Goal: Information Seeking & Learning: Learn about a topic

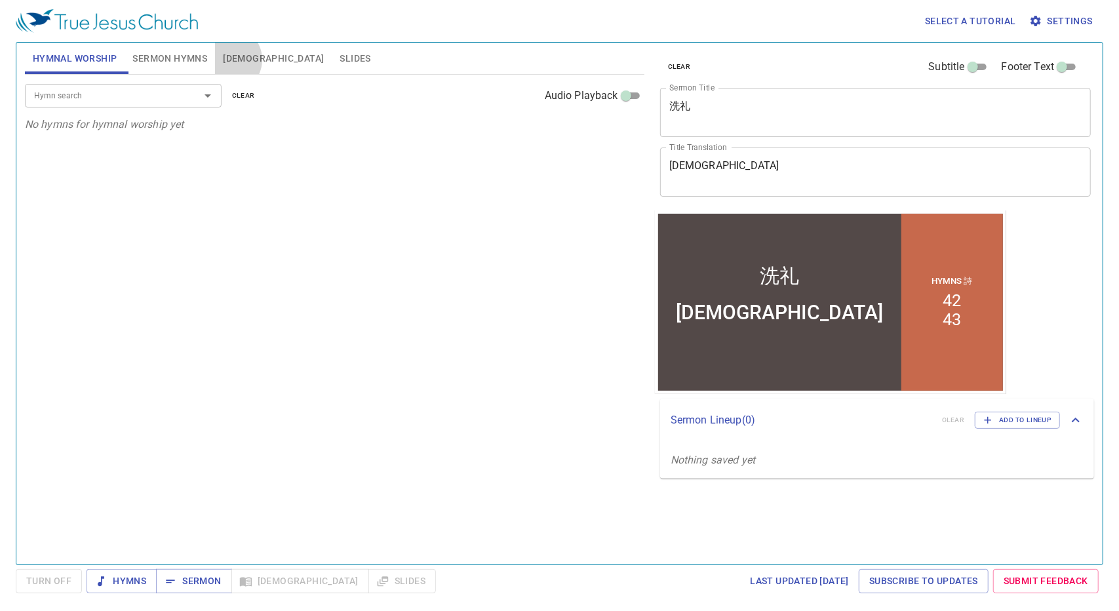
click at [228, 60] on span "[DEMOGRAPHIC_DATA]" at bounding box center [273, 58] width 101 height 16
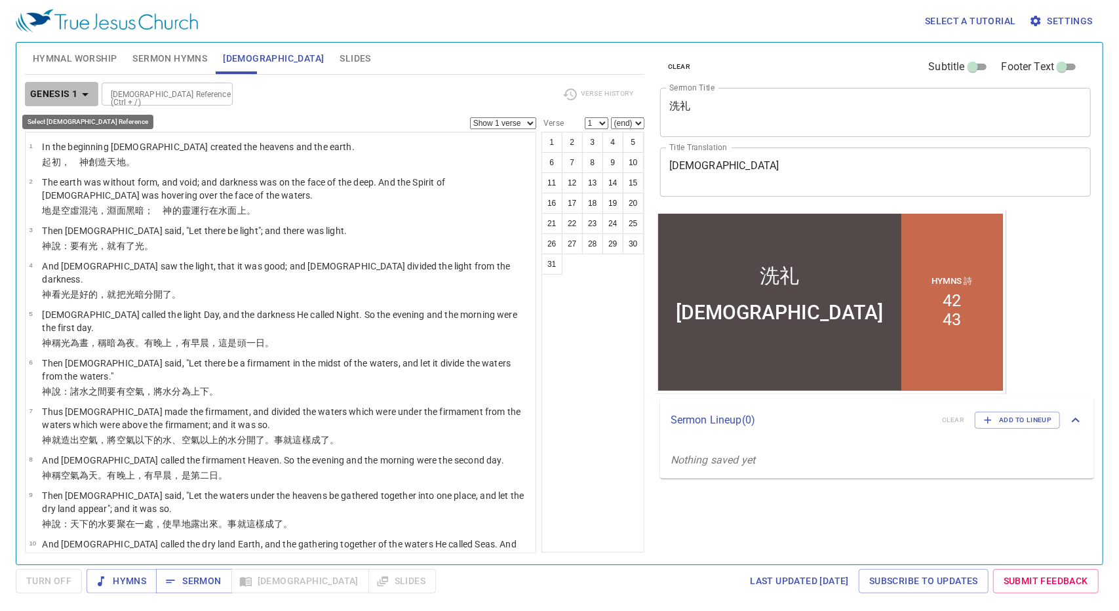
click at [61, 94] on b "Genesis 1" at bounding box center [54, 94] width 48 height 16
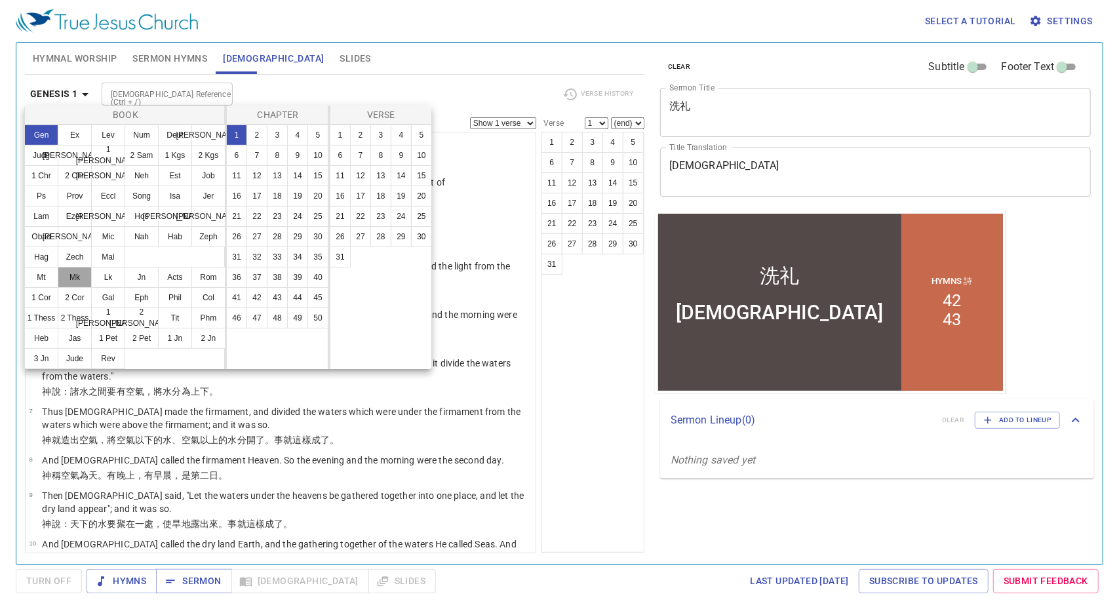
click at [81, 279] on button "Mk" at bounding box center [75, 277] width 34 height 21
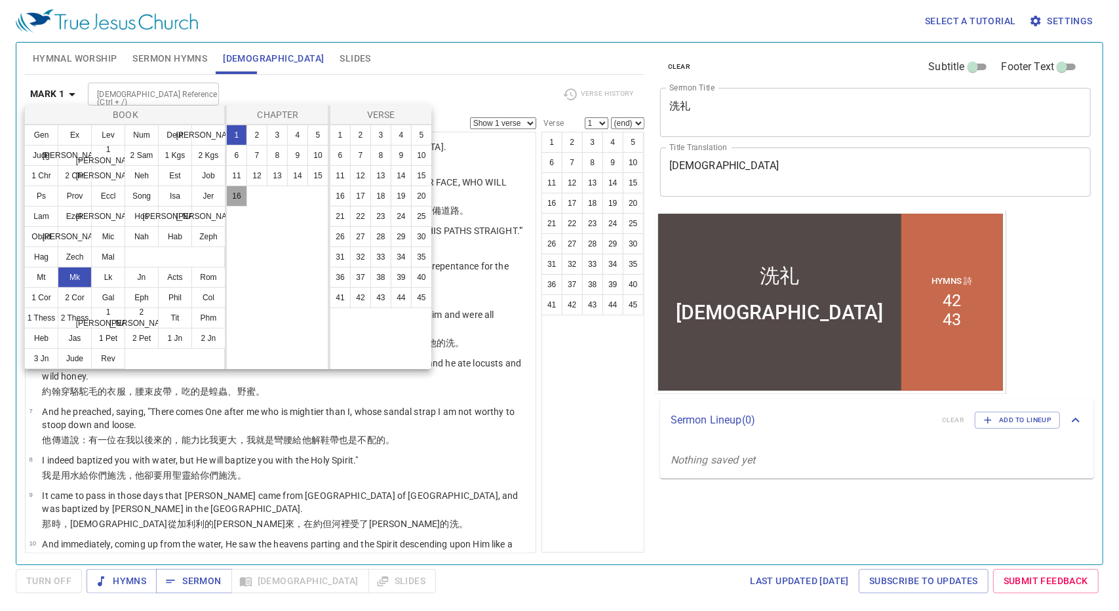
click at [239, 196] on button "16" at bounding box center [236, 195] width 21 height 21
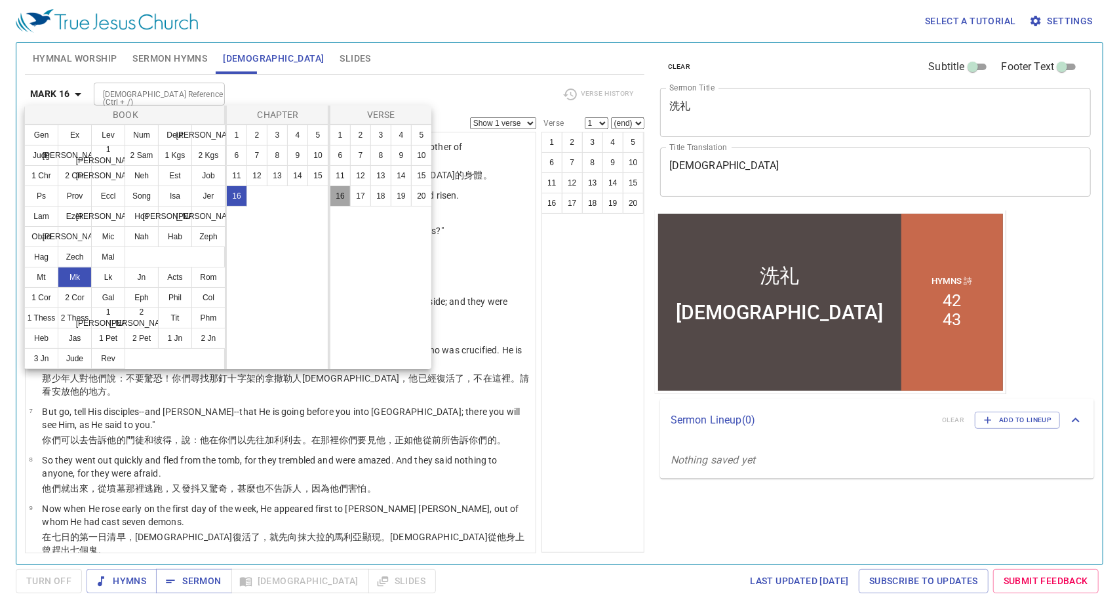
click at [341, 204] on button "16" at bounding box center [340, 195] width 21 height 21
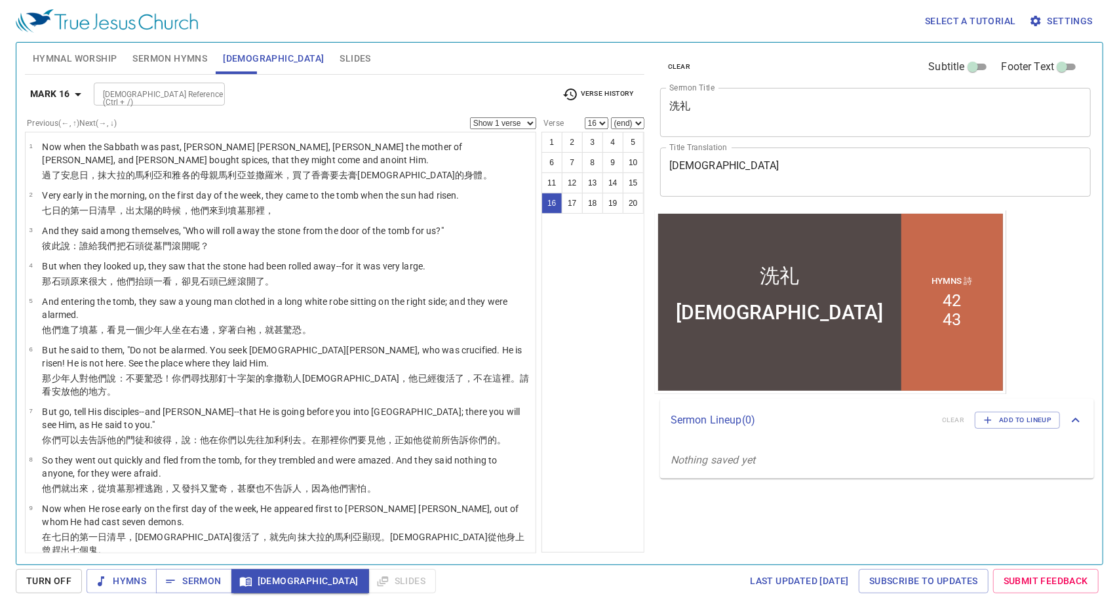
scroll to position [454, 0]
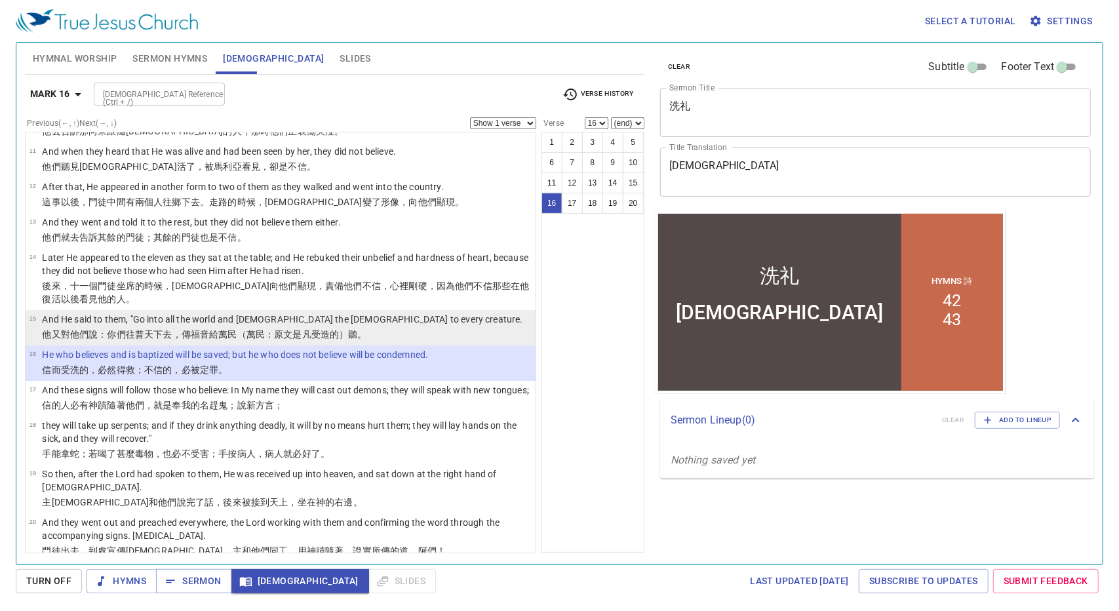
click at [385, 328] on p "他又 對他們 說 ：你們往 普 天下 去 ，傳 [DEMOGRAPHIC_DATA] 給萬民（萬民：原文是凡 受造的 ）聽。" at bounding box center [282, 334] width 480 height 13
select select "15"
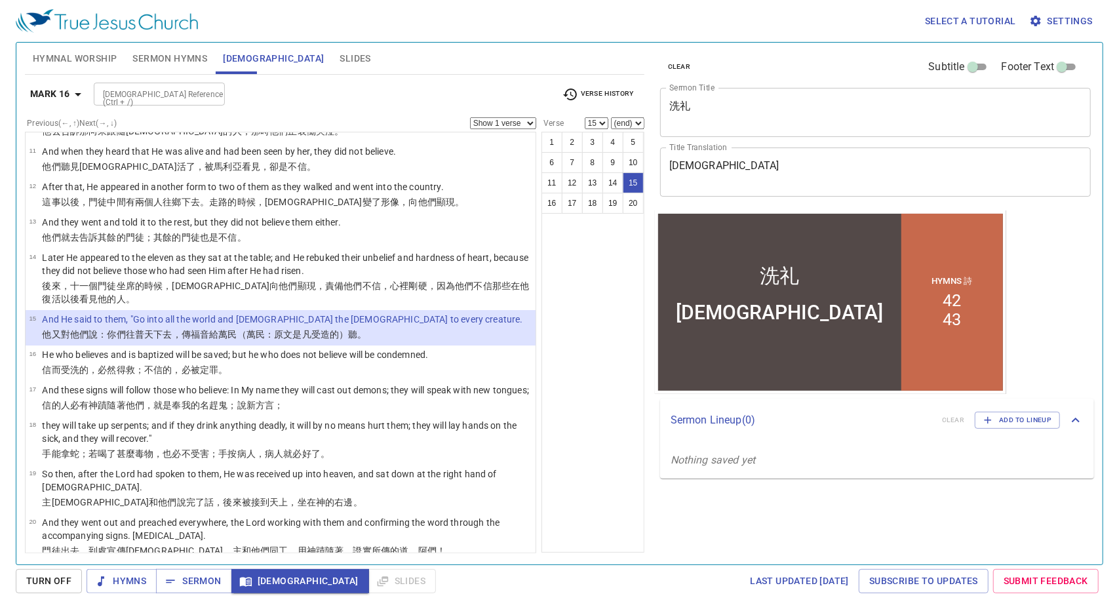
click at [514, 126] on select "Show 1 verse Show 2 verses Show 3 verses Show 4 verses Show 5 verses" at bounding box center [503, 123] width 66 height 12
click at [470, 117] on select "Show 1 verse Show 2 verses Show 3 verses Show 4 verses Show 5 verses" at bounding box center [503, 123] width 66 height 12
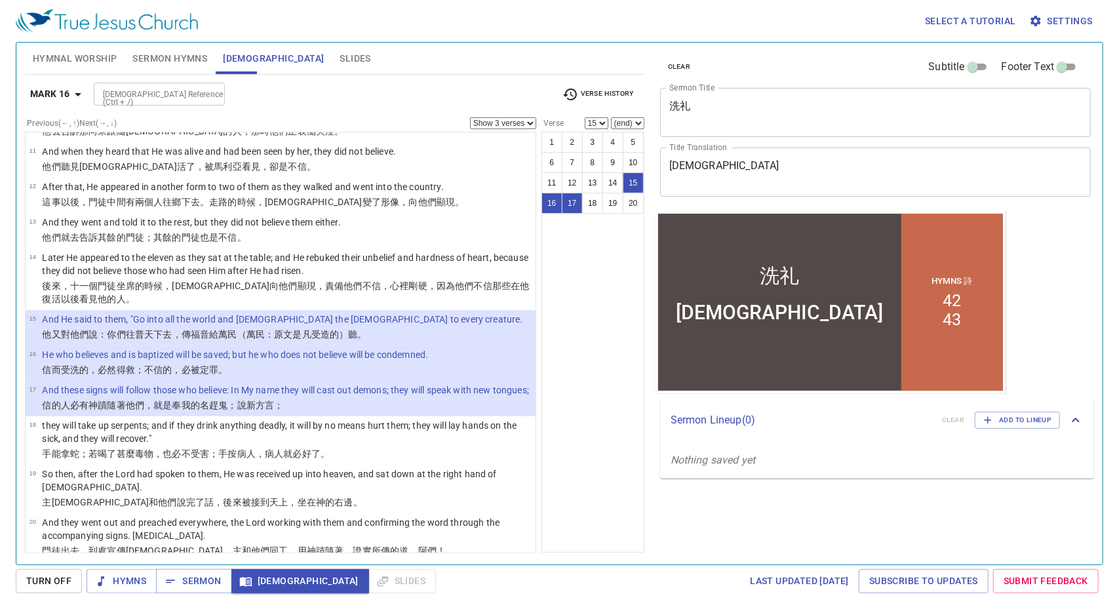
click at [530, 124] on select "Show 1 verse Show 2 verses Show 3 verses Show 4 verses Show 5 verses" at bounding box center [503, 123] width 66 height 12
click at [470, 117] on select "Show 1 verse Show 2 verses Show 3 verses Show 4 verses Show 5 verses" at bounding box center [503, 123] width 66 height 12
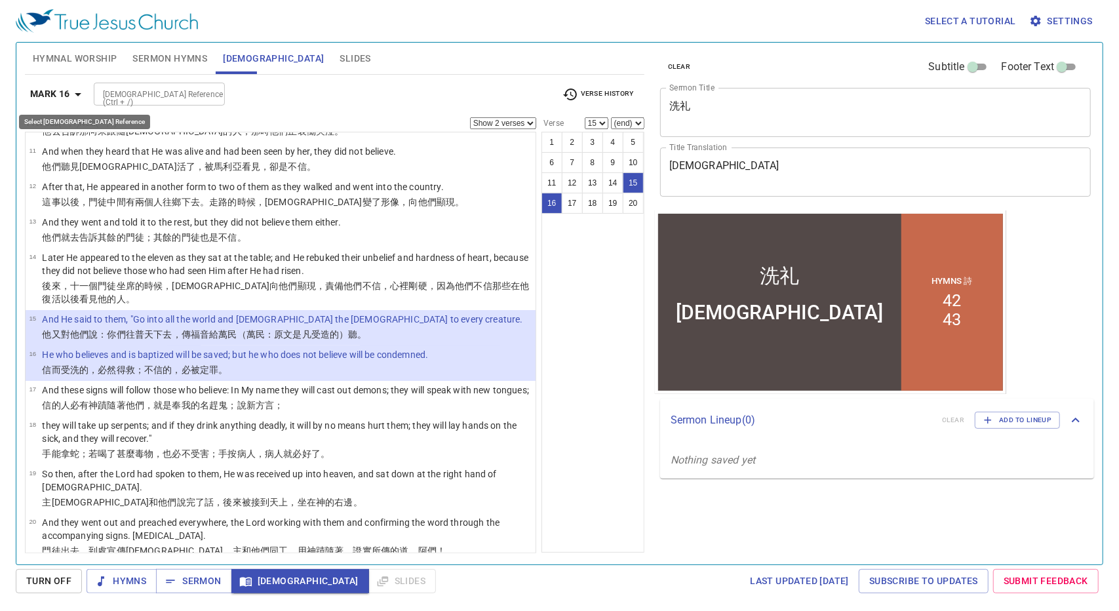
click at [70, 100] on icon "button" at bounding box center [78, 95] width 16 height 16
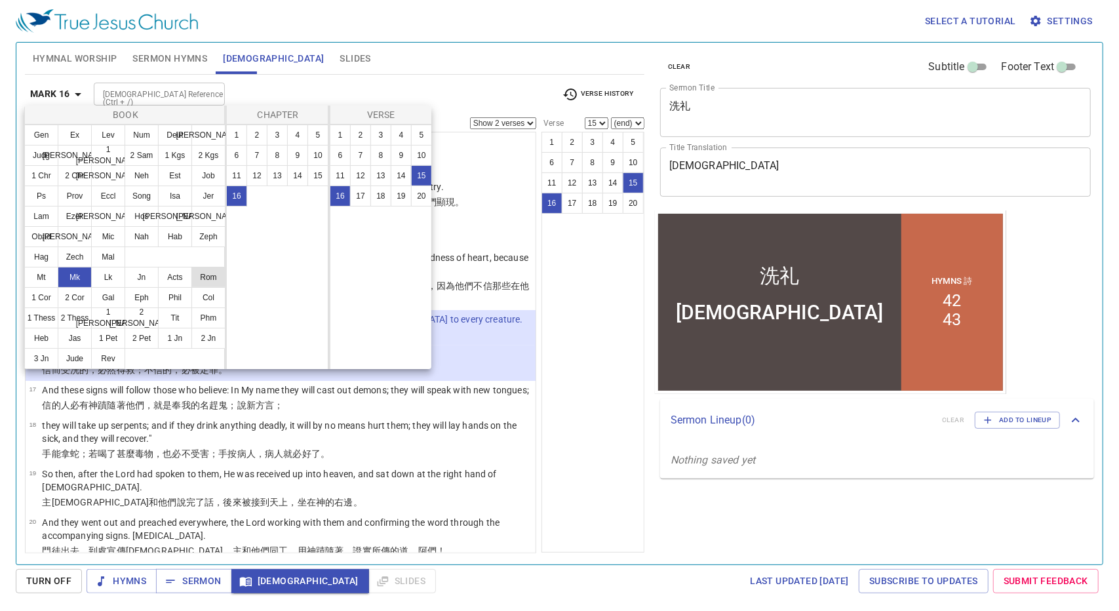
click at [201, 279] on button "Rom" at bounding box center [208, 277] width 34 height 21
select select "1"
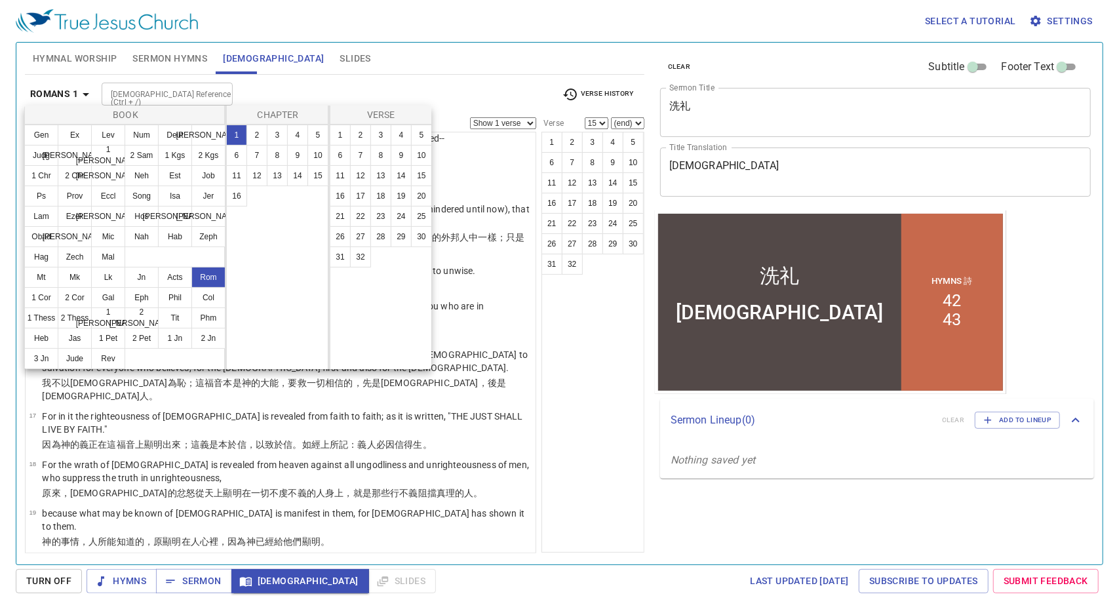
scroll to position [0, 0]
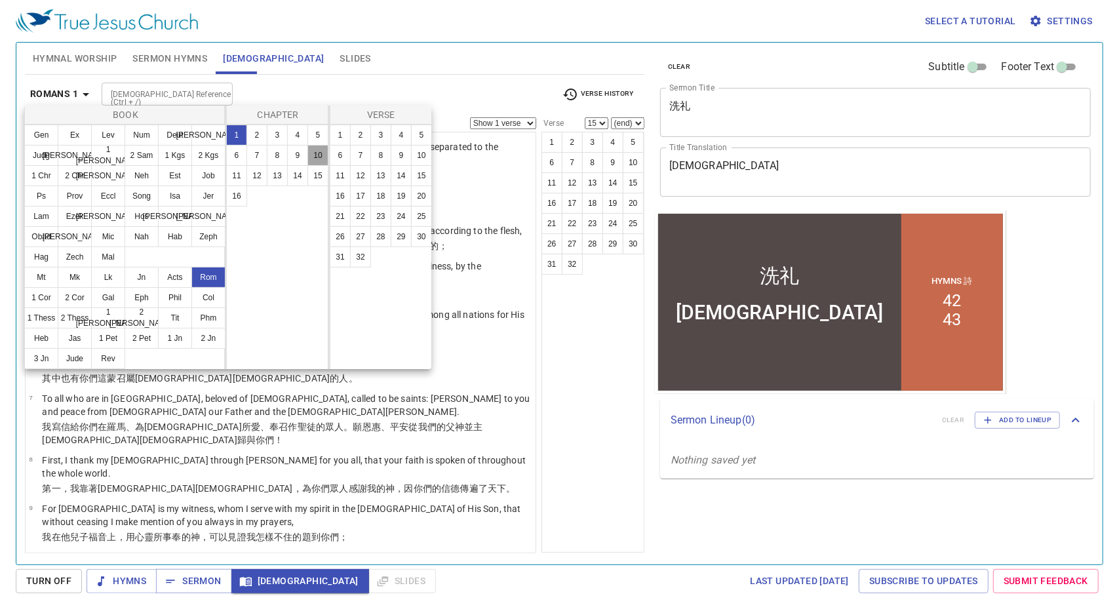
click at [319, 155] on button "10" at bounding box center [317, 155] width 21 height 21
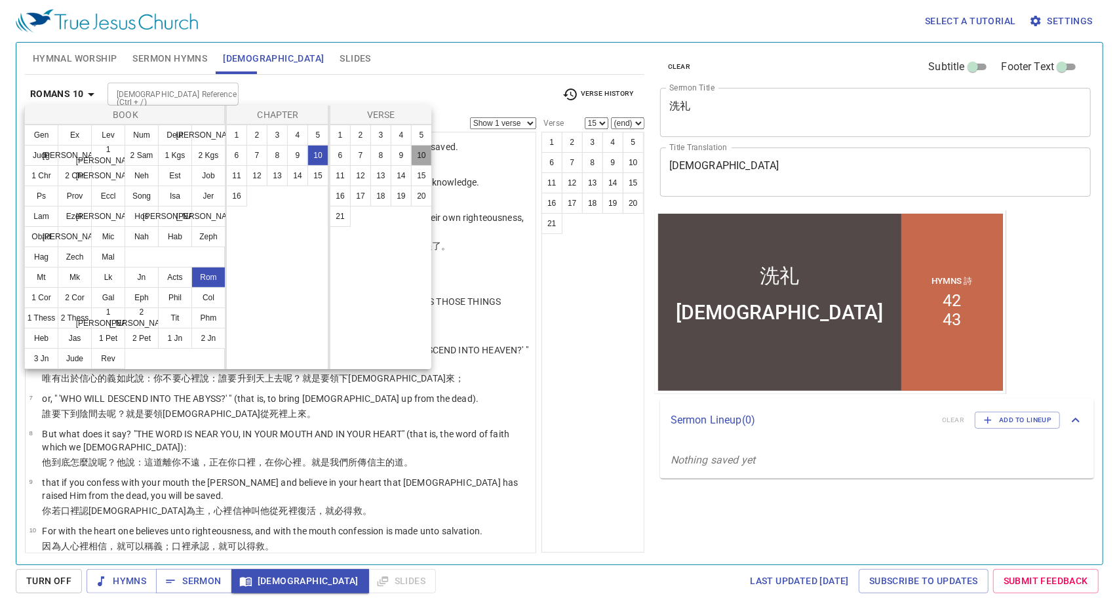
click at [414, 152] on button "10" at bounding box center [421, 155] width 21 height 21
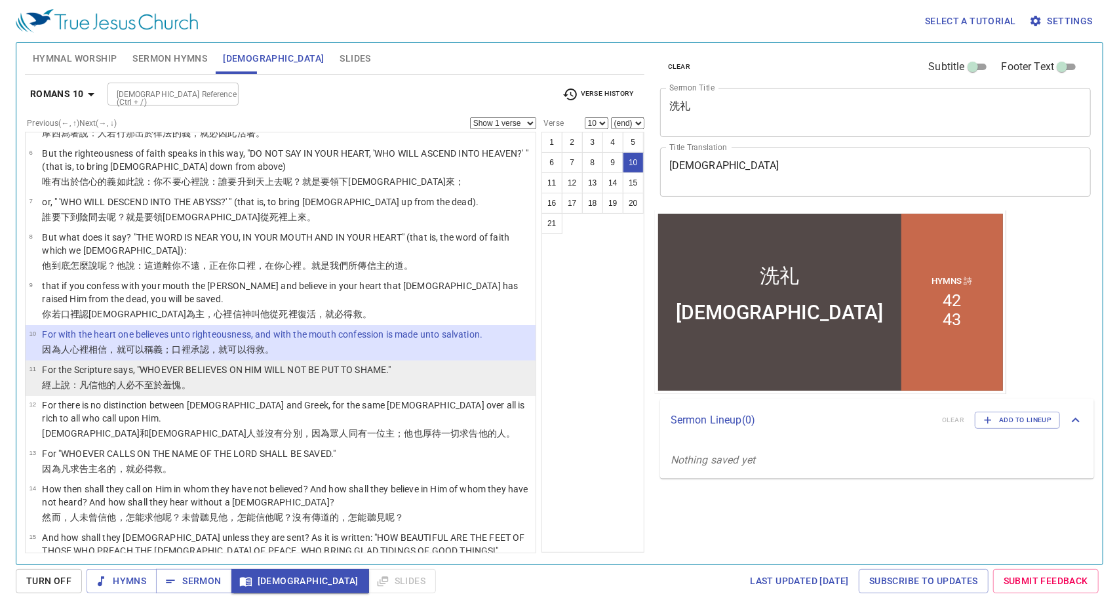
click at [445, 373] on li "11 For the Scripture says, "WHOEVER BELIEVES ON HIM WILL NOT BE PUT TO SHAME." …" at bounding box center [281, 377] width 510 height 35
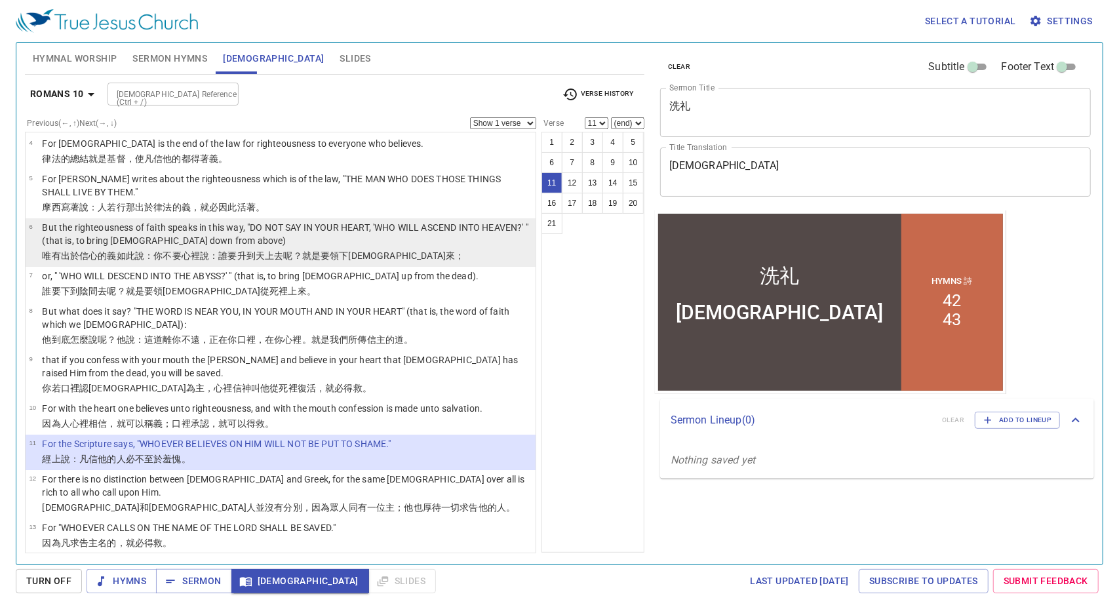
scroll to position [122, 0]
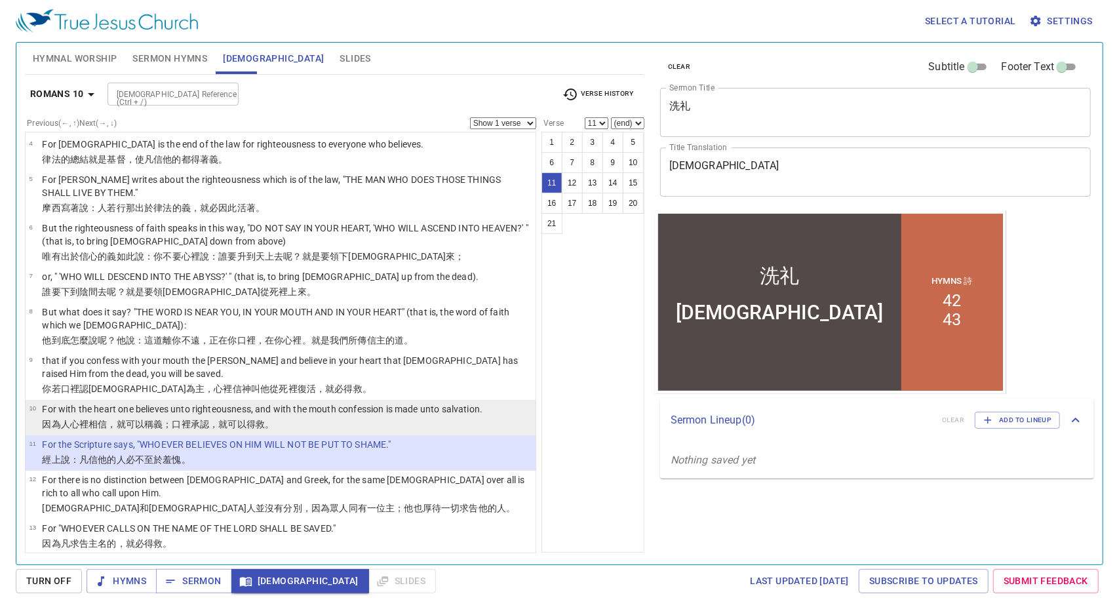
click at [396, 427] on p "因為 人心裡 相信 ，就可以 稱義 ；口裡 承認 ，就可以 得救 。" at bounding box center [262, 424] width 440 height 13
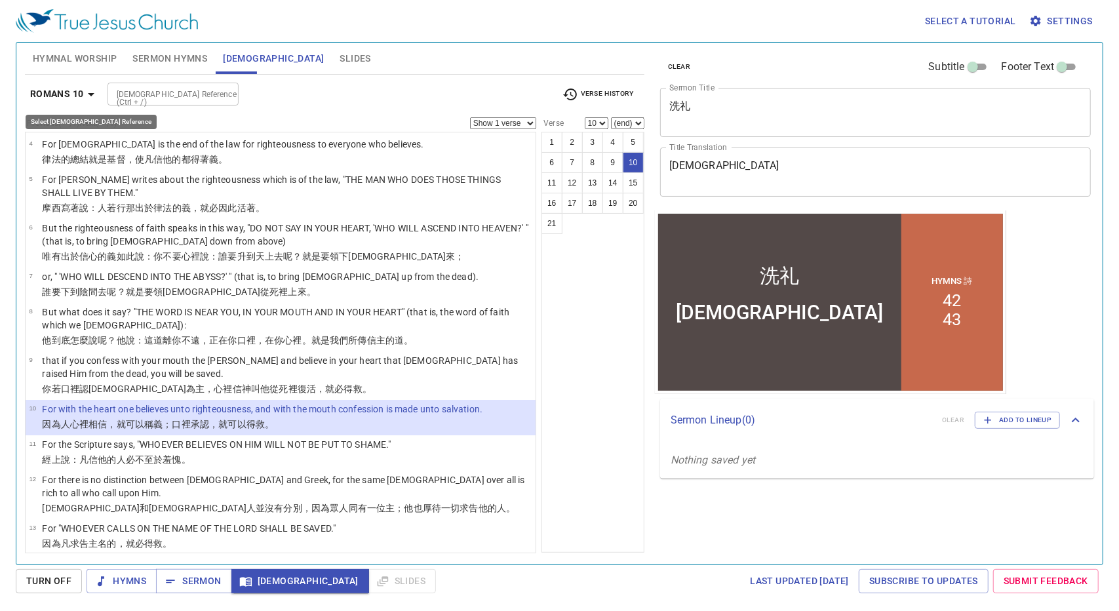
click at [76, 100] on b "Romans 10" at bounding box center [57, 94] width 54 height 16
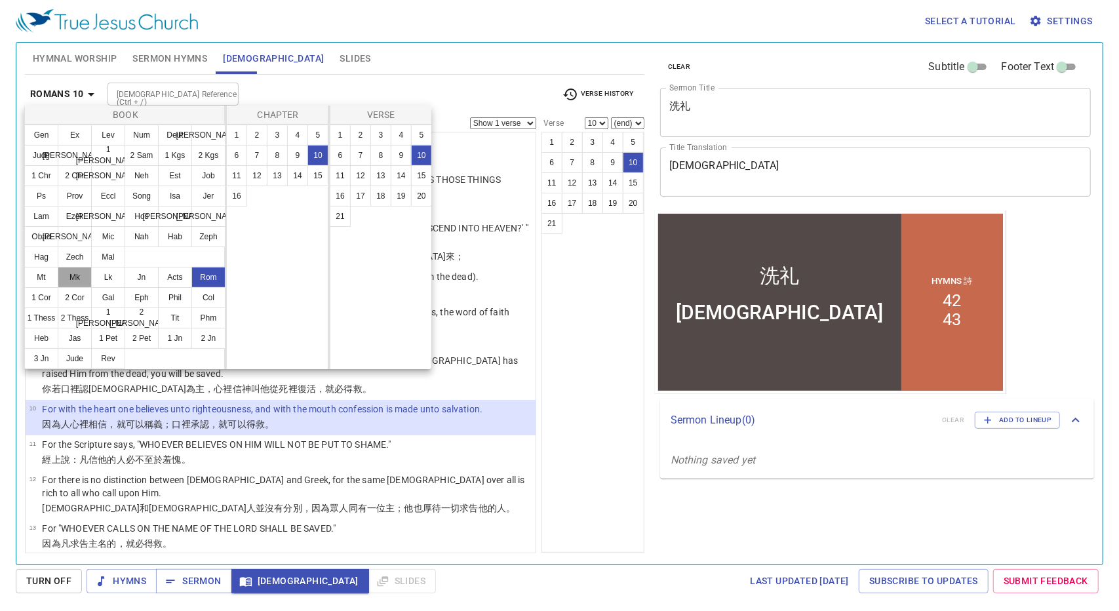
click at [78, 279] on button "Mk" at bounding box center [75, 277] width 34 height 21
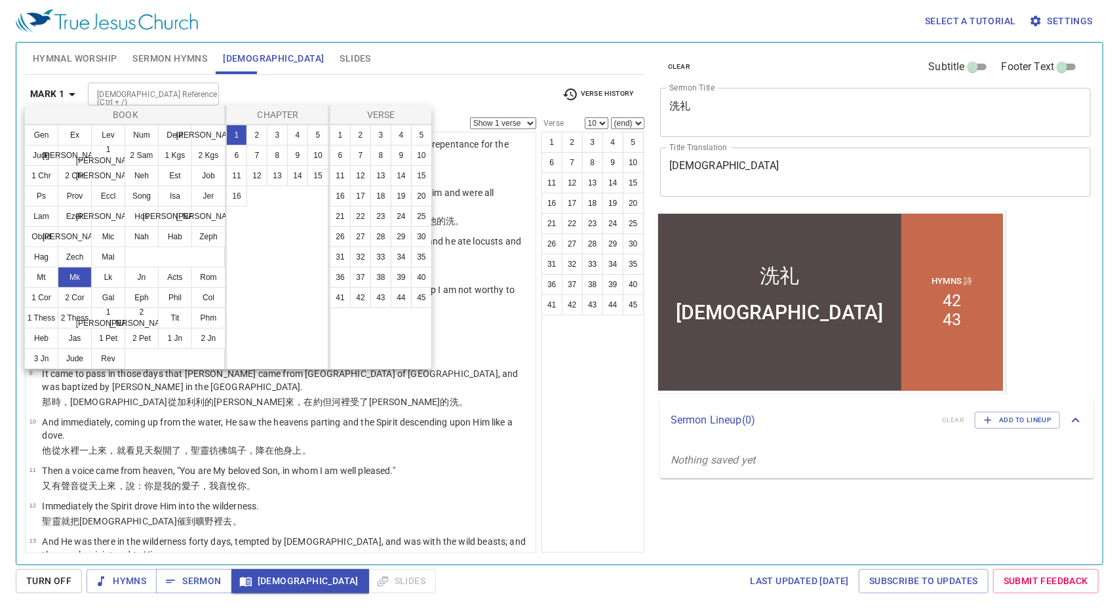
scroll to position [0, 0]
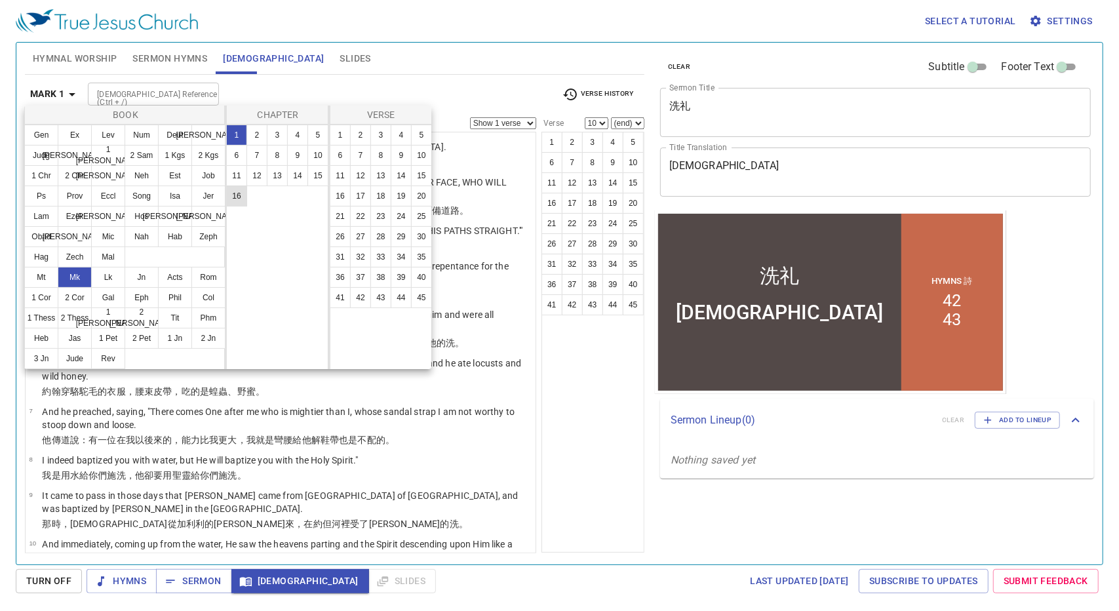
click at [240, 203] on button "16" at bounding box center [236, 195] width 21 height 21
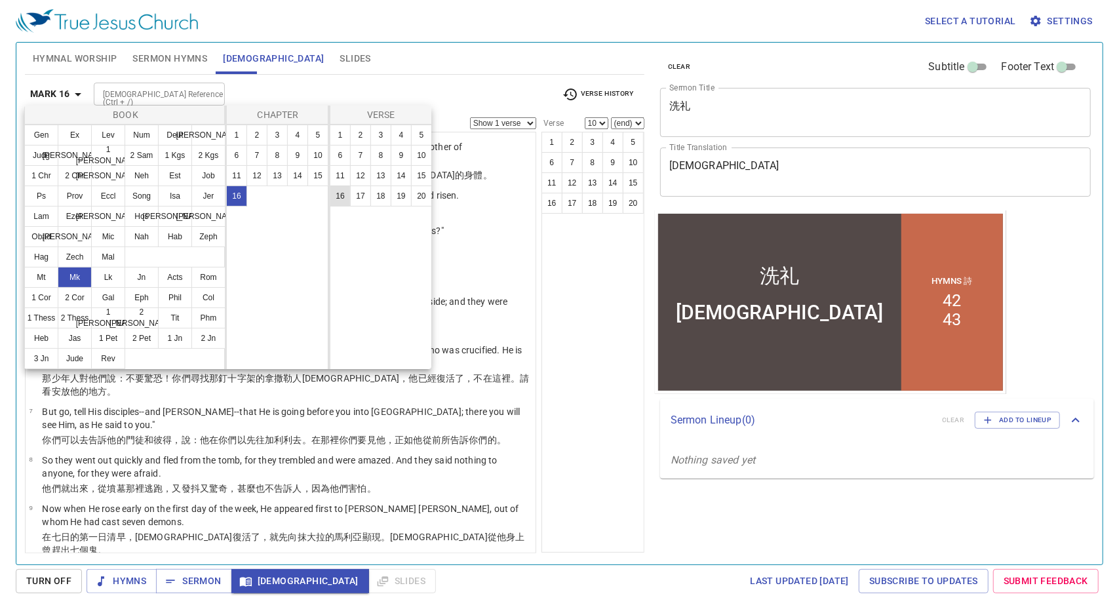
click at [347, 195] on ul "1 2 3 4 5 6 7 8 9 10 11 12 13 14 15 16 17 18 19 20" at bounding box center [381, 165] width 102 height 81
click at [347, 195] on button "16" at bounding box center [340, 195] width 21 height 21
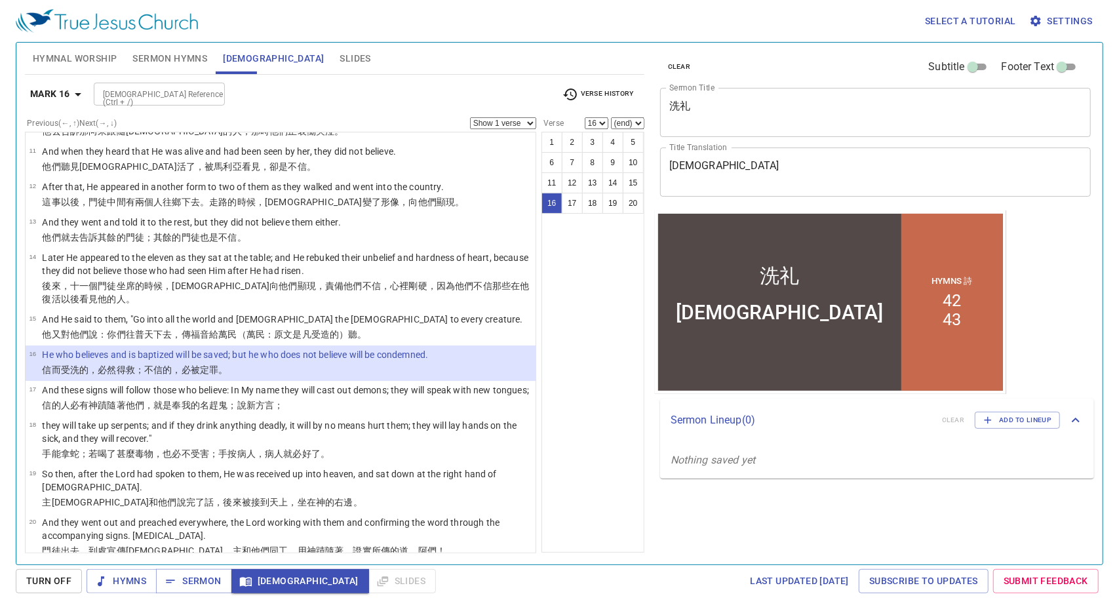
click at [331, 195] on div "1 2 3 4 5 6 7 8 9 10 11 12 13 14 15 16 17 18 19 20" at bounding box center [292, 186] width 77 height 138
click at [69, 90] on b "Mark 16" at bounding box center [50, 94] width 40 height 16
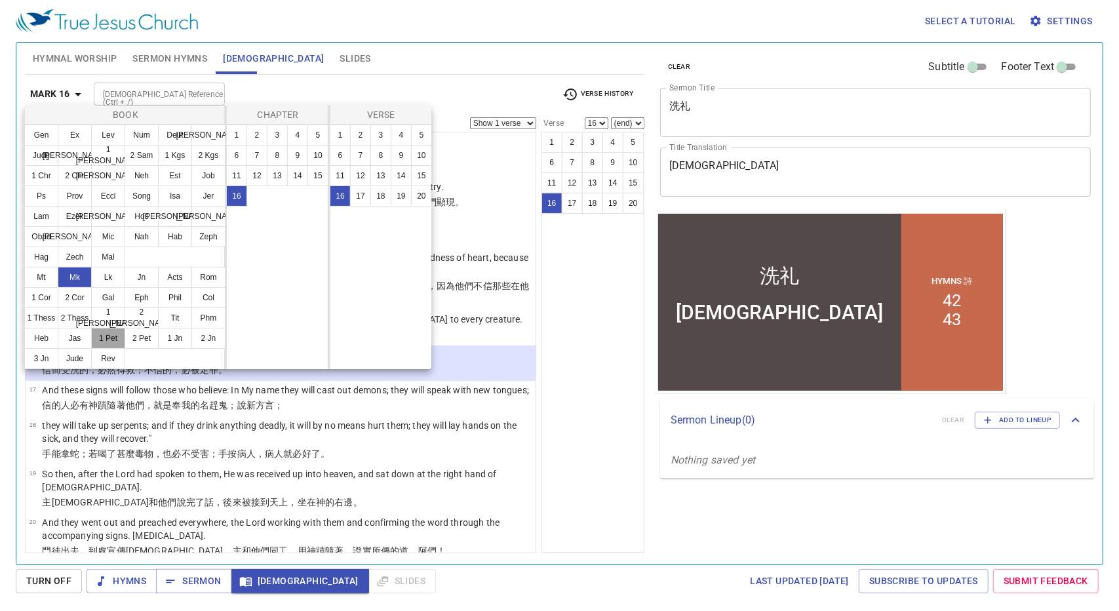
click at [109, 342] on button "1 Pet" at bounding box center [108, 338] width 34 height 21
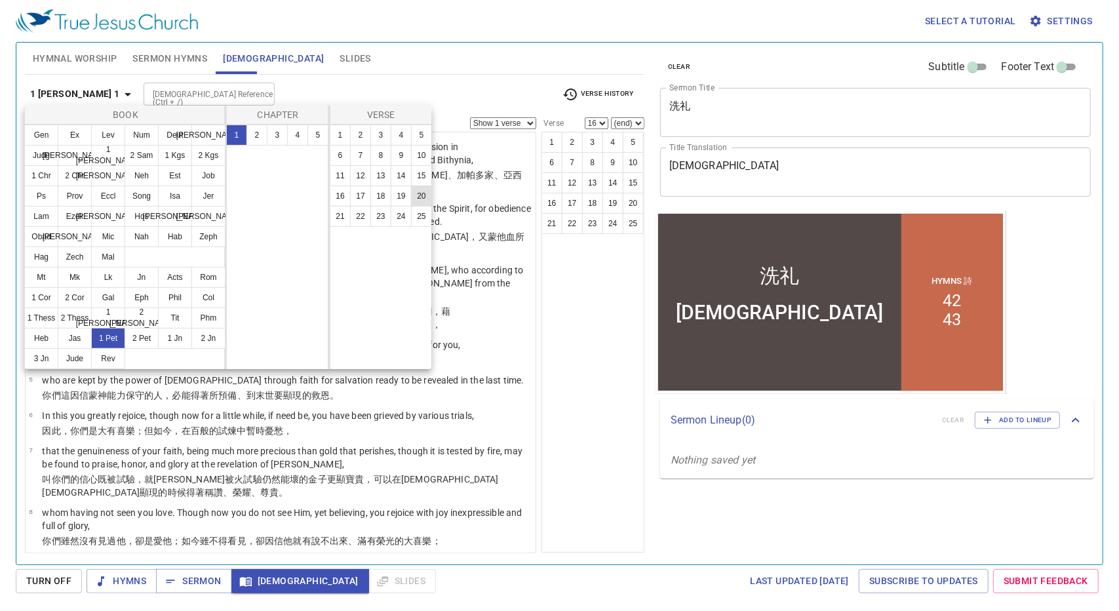
click at [414, 195] on button "20" at bounding box center [421, 195] width 21 height 21
select select "20"
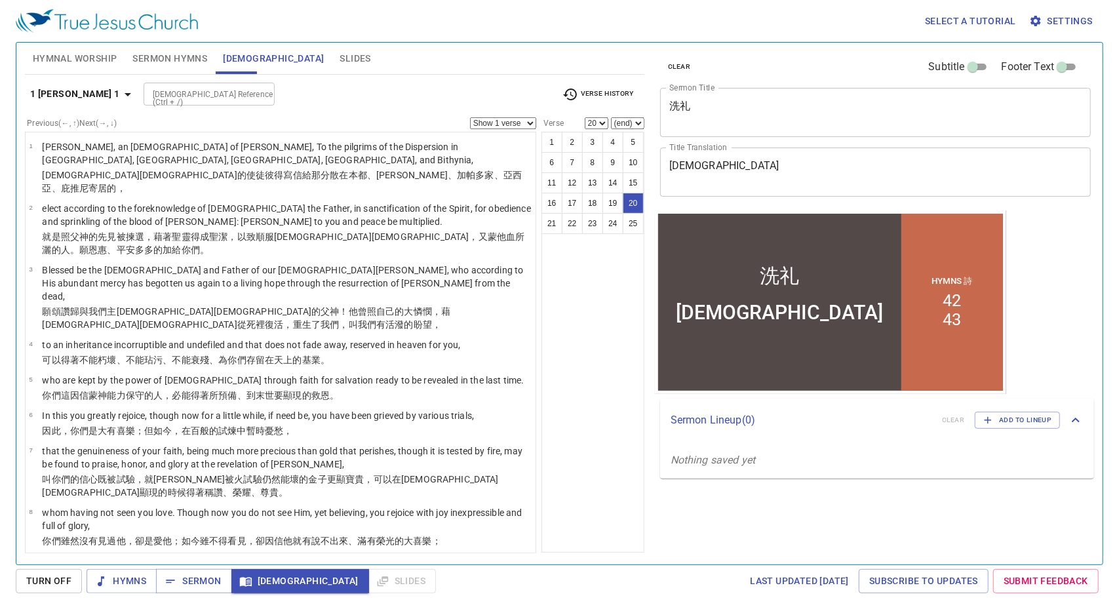
scroll to position [695, 0]
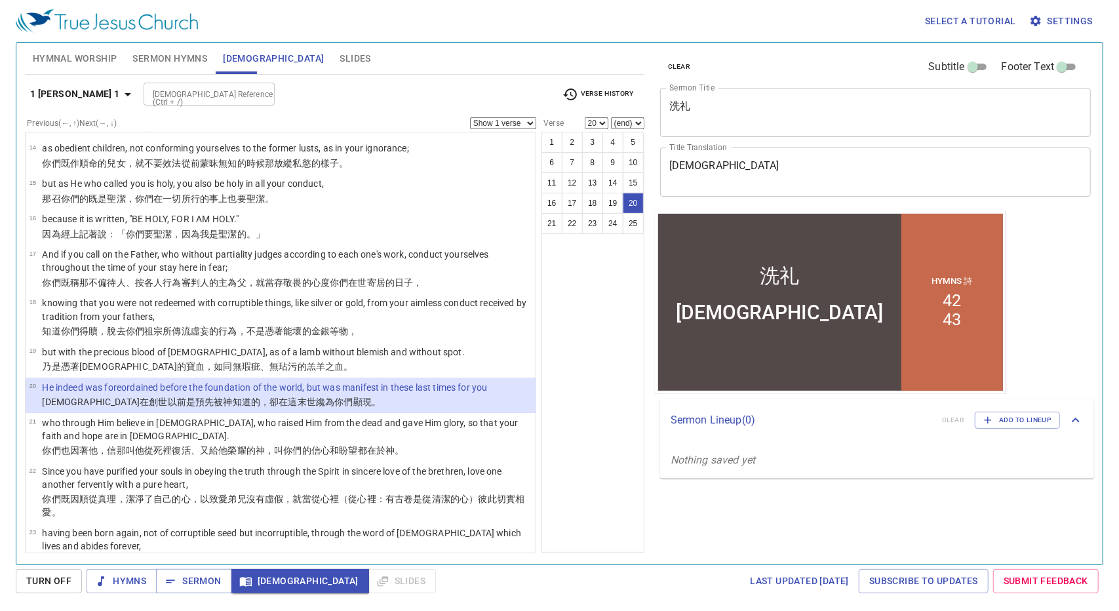
click at [120, 95] on icon "button" at bounding box center [128, 95] width 16 height 16
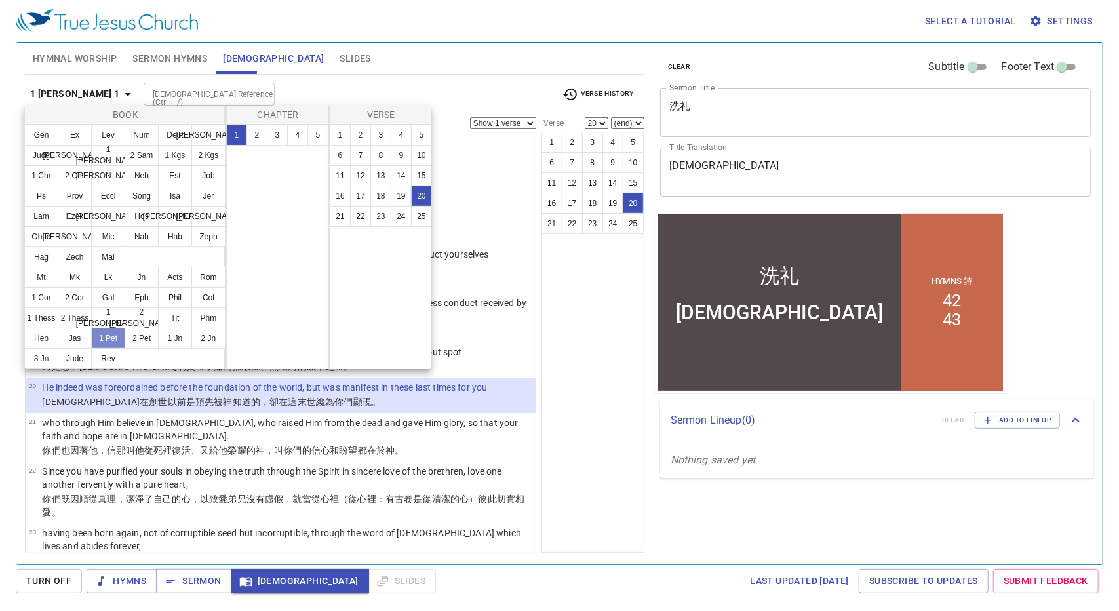
click at [103, 336] on button "1 Pet" at bounding box center [108, 338] width 34 height 21
click at [275, 134] on button "3" at bounding box center [277, 135] width 21 height 21
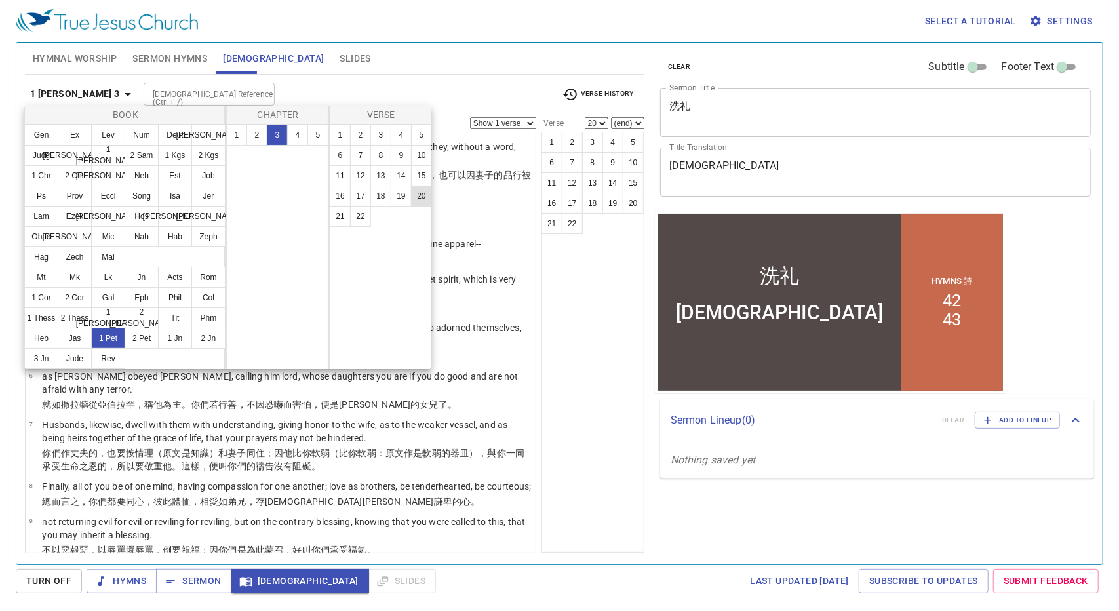
click at [422, 197] on button "20" at bounding box center [421, 195] width 21 height 21
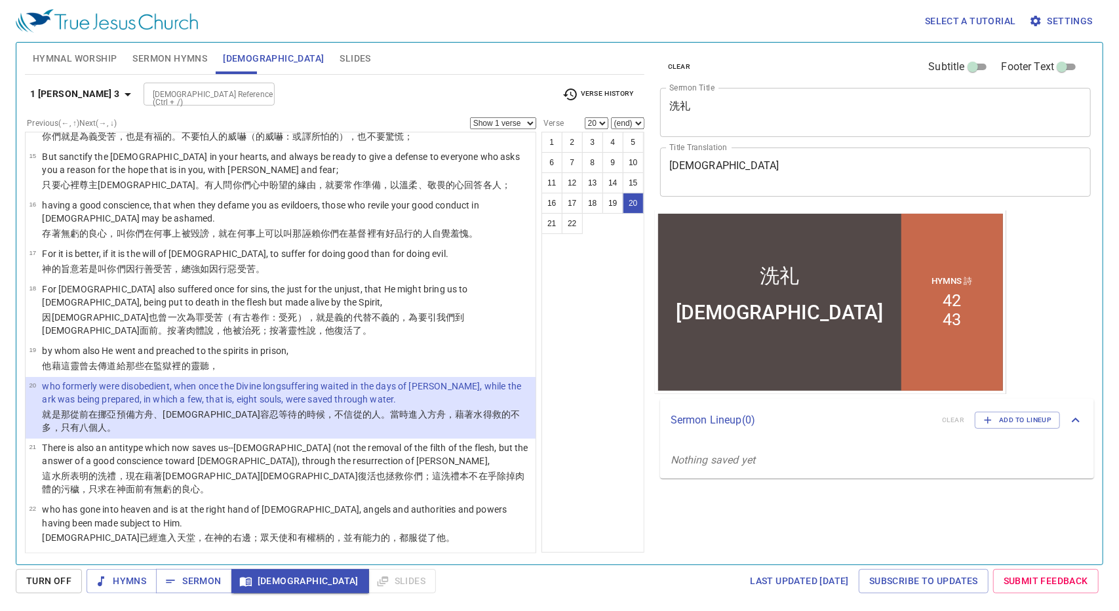
click at [522, 121] on select "Show 1 verse Show 2 verses Show 3 verses Show 4 verses Show 5 verses" at bounding box center [503, 123] width 66 height 12
click at [470, 117] on select "Show 1 verse Show 2 verses Show 3 verses Show 4 verses Show 5 verses" at bounding box center [503, 123] width 66 height 12
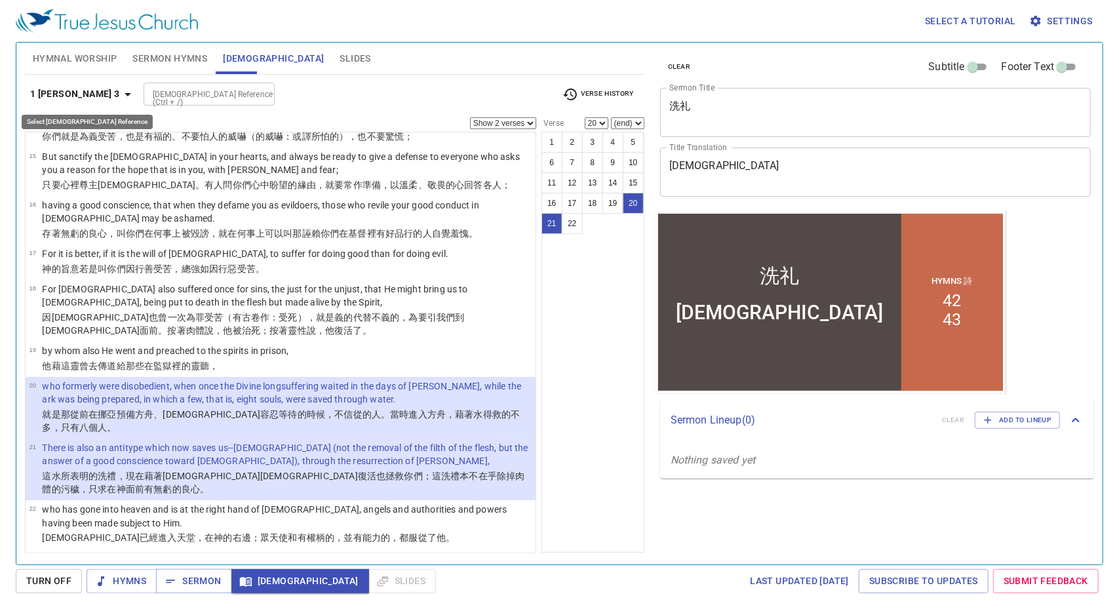
click at [46, 100] on b "1 [PERSON_NAME] 3" at bounding box center [75, 94] width 90 height 16
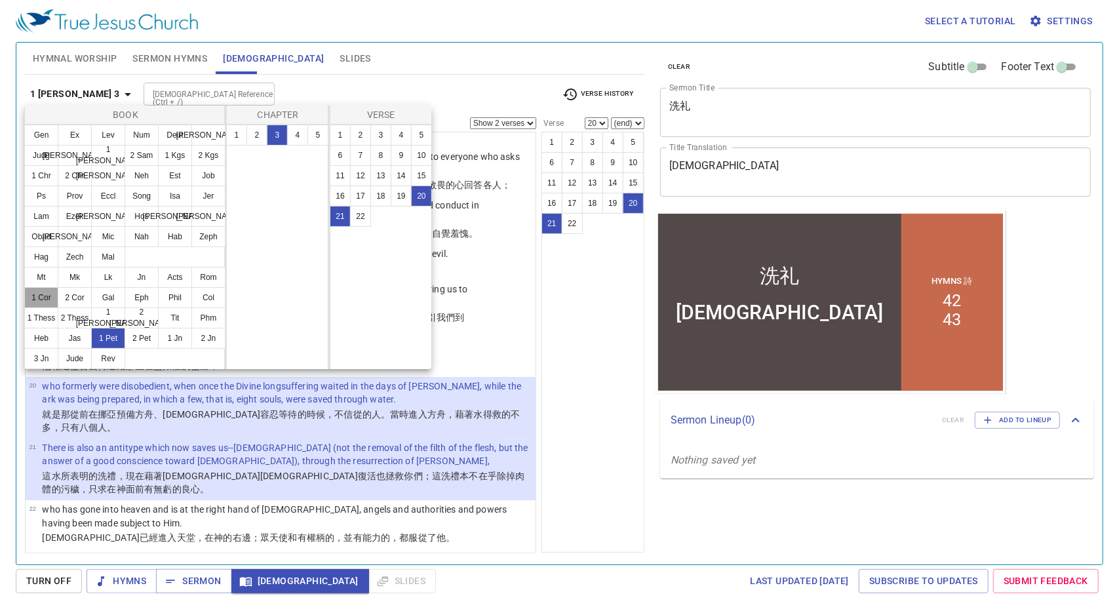
click at [39, 297] on button "1 Cor" at bounding box center [41, 297] width 34 height 21
select select "1"
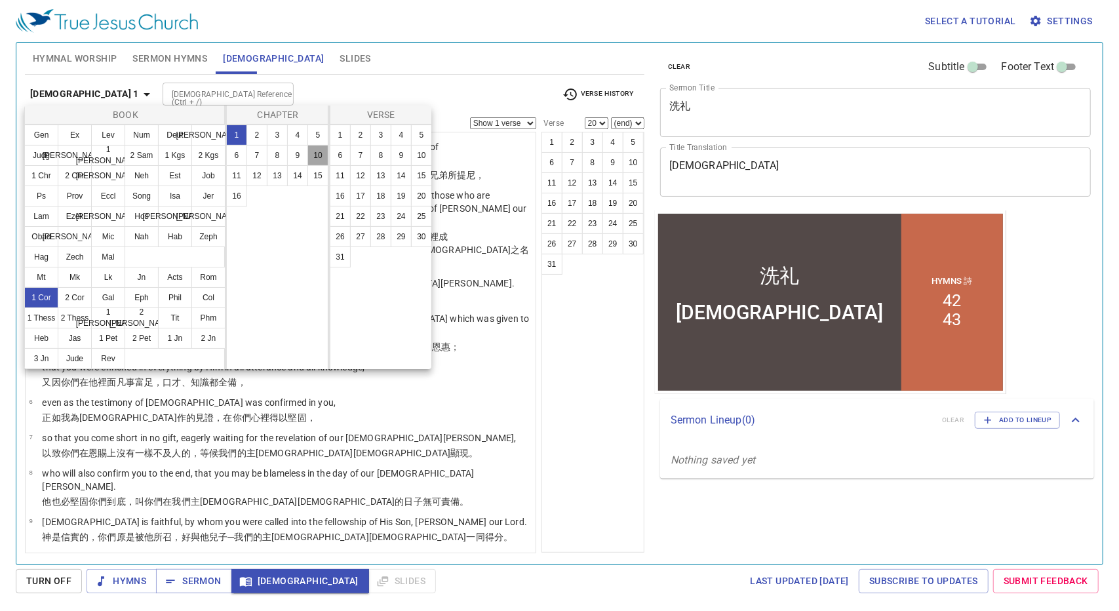
click at [313, 157] on button "10" at bounding box center [317, 155] width 21 height 21
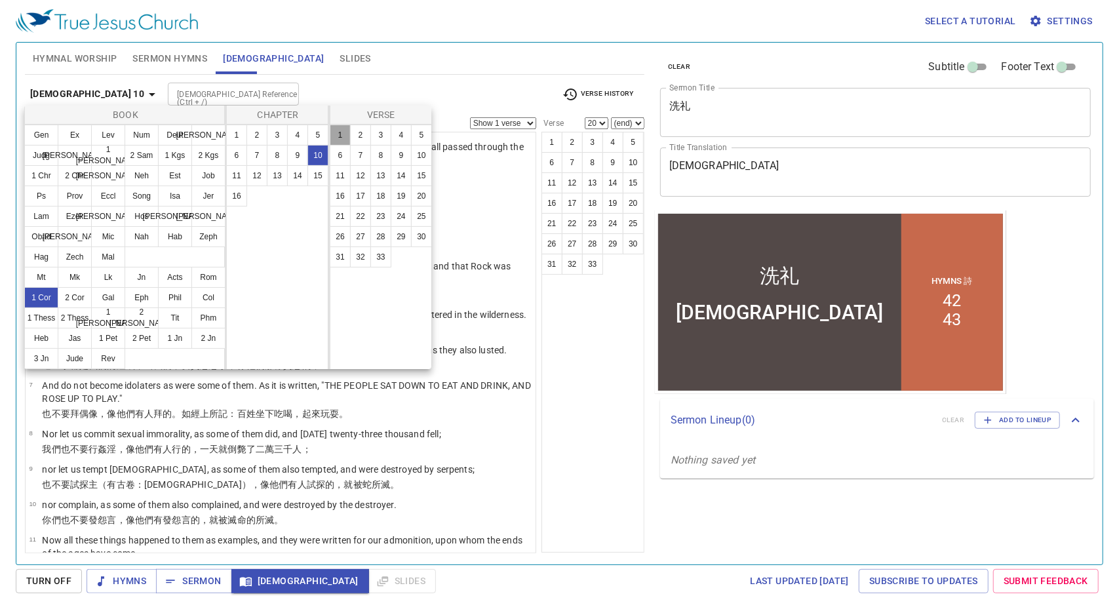
click at [337, 140] on button "1" at bounding box center [340, 135] width 21 height 21
select select "1"
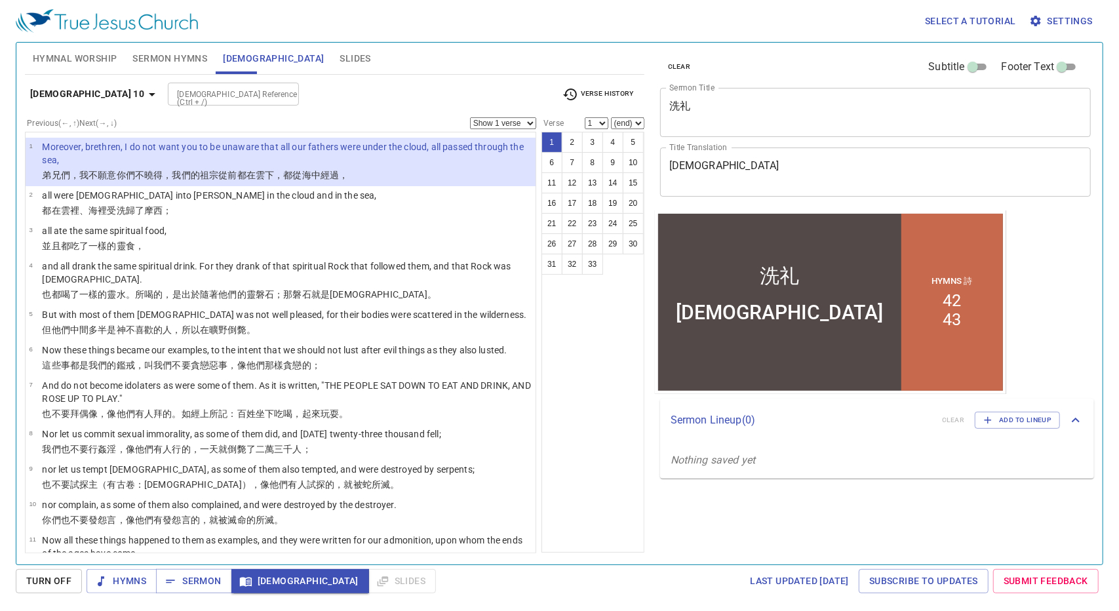
click at [514, 124] on select "Show 1 verse Show 2 verses Show 3 verses Show 4 verses Show 5 verses" at bounding box center [503, 123] width 66 height 12
click at [470, 117] on select "Show 1 verse Show 2 verses Show 3 verses Show 4 verses Show 5 verses" at bounding box center [503, 123] width 66 height 12
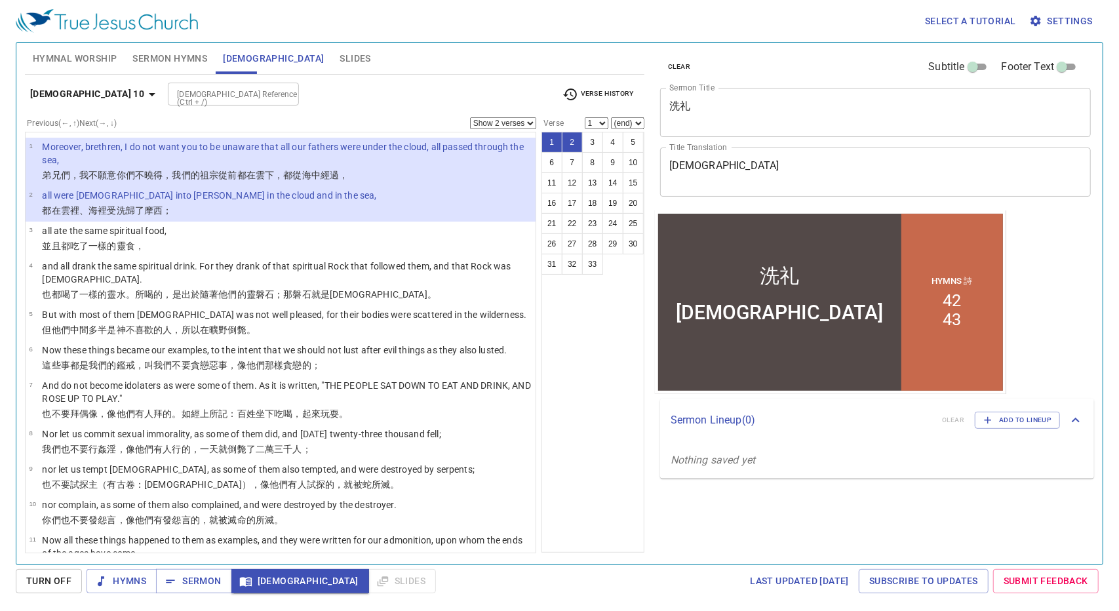
click at [532, 120] on select "Show 1 verse Show 2 verses Show 3 verses Show 4 verses Show 5 verses" at bounding box center [503, 123] width 66 height 12
click at [470, 117] on select "Show 1 verse Show 2 verses Show 3 verses Show 4 verses Show 5 verses" at bounding box center [503, 123] width 66 height 12
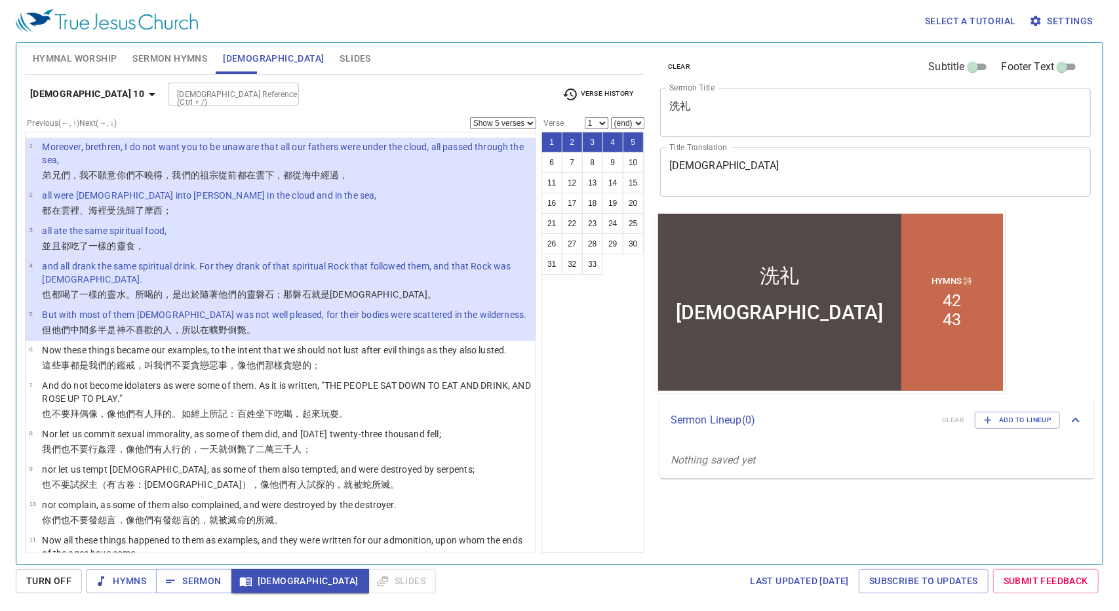
click at [114, 103] on button "[DEMOGRAPHIC_DATA] 10" at bounding box center [95, 94] width 140 height 24
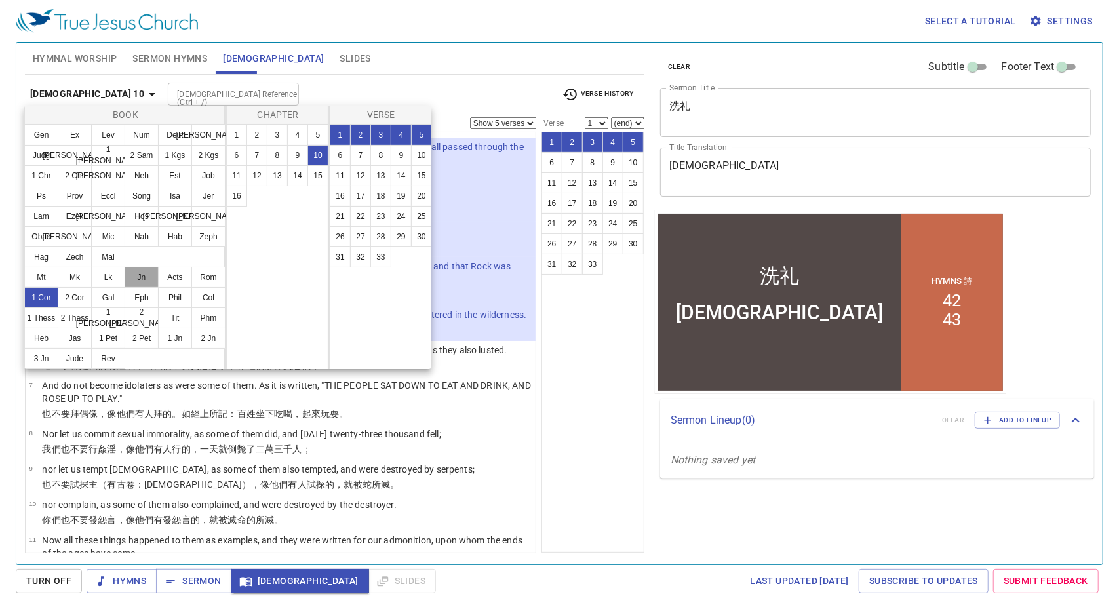
click at [134, 277] on button "Jn" at bounding box center [142, 277] width 34 height 21
select select "1"
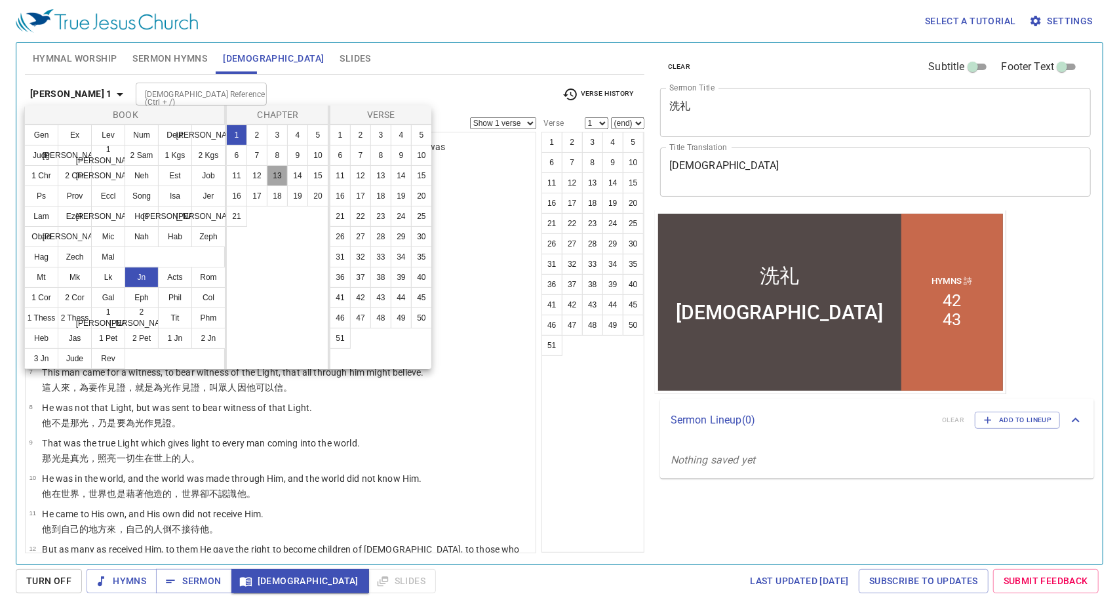
click at [282, 176] on button "13" at bounding box center [277, 175] width 21 height 21
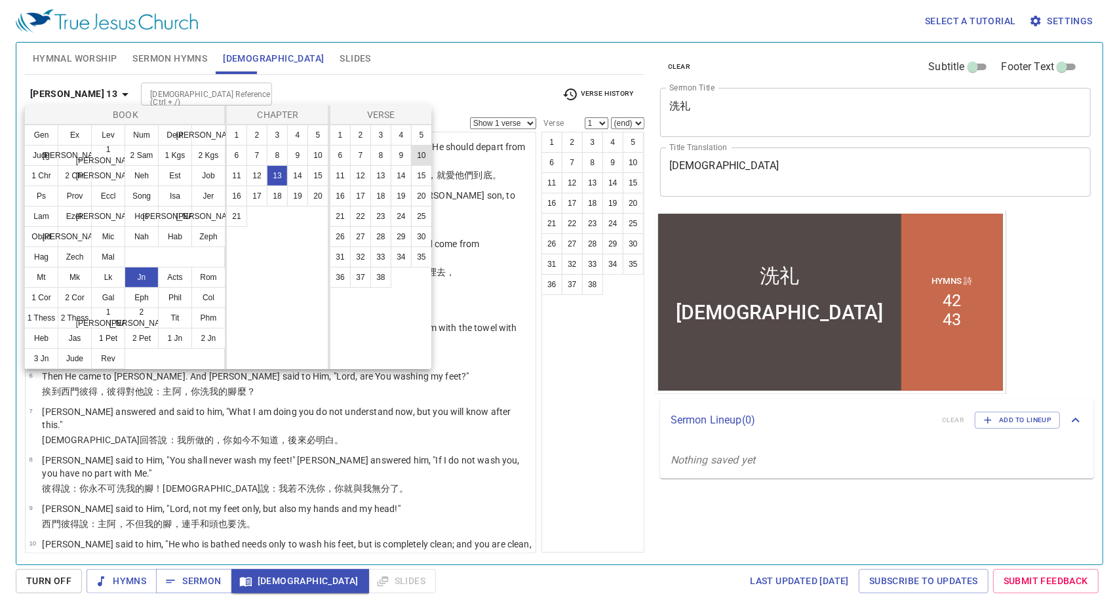
click at [427, 151] on button "10" at bounding box center [421, 155] width 21 height 21
select select "10"
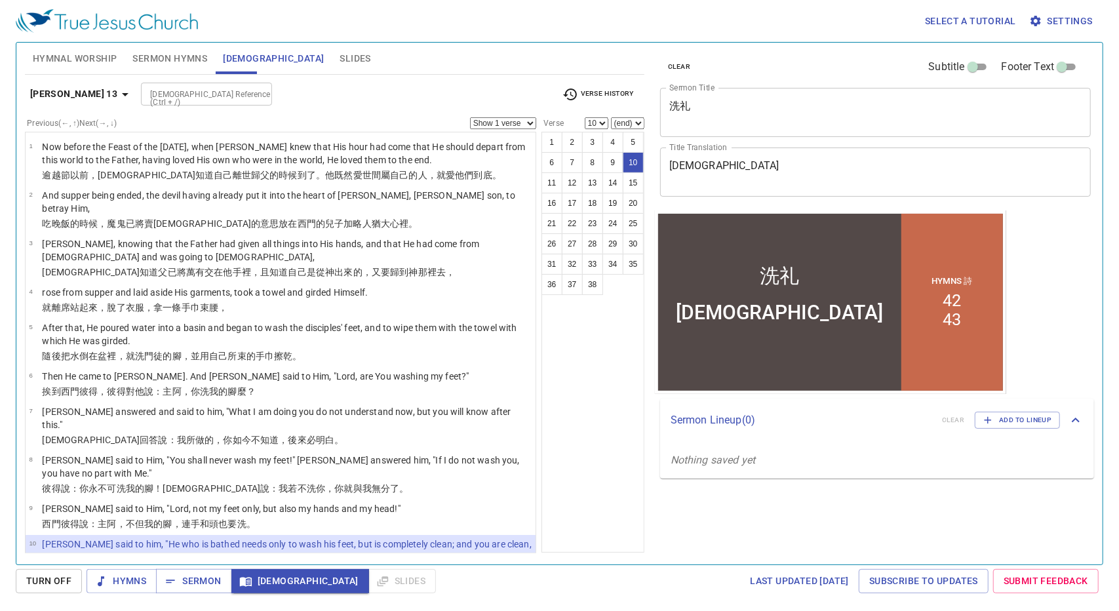
scroll to position [190, 0]
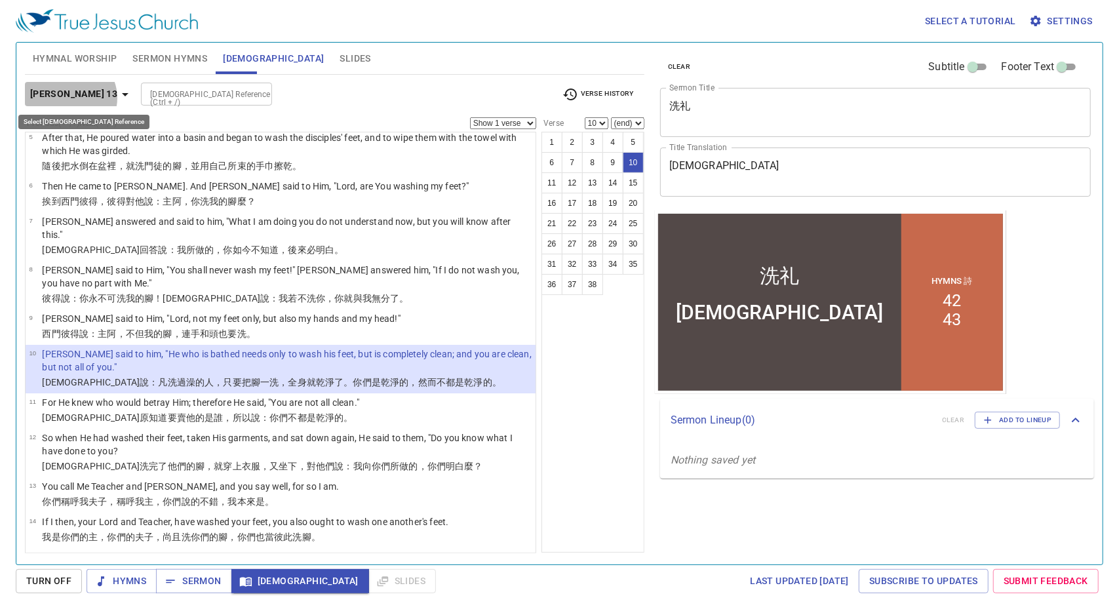
click at [117, 98] on icon "button" at bounding box center [125, 95] width 16 height 16
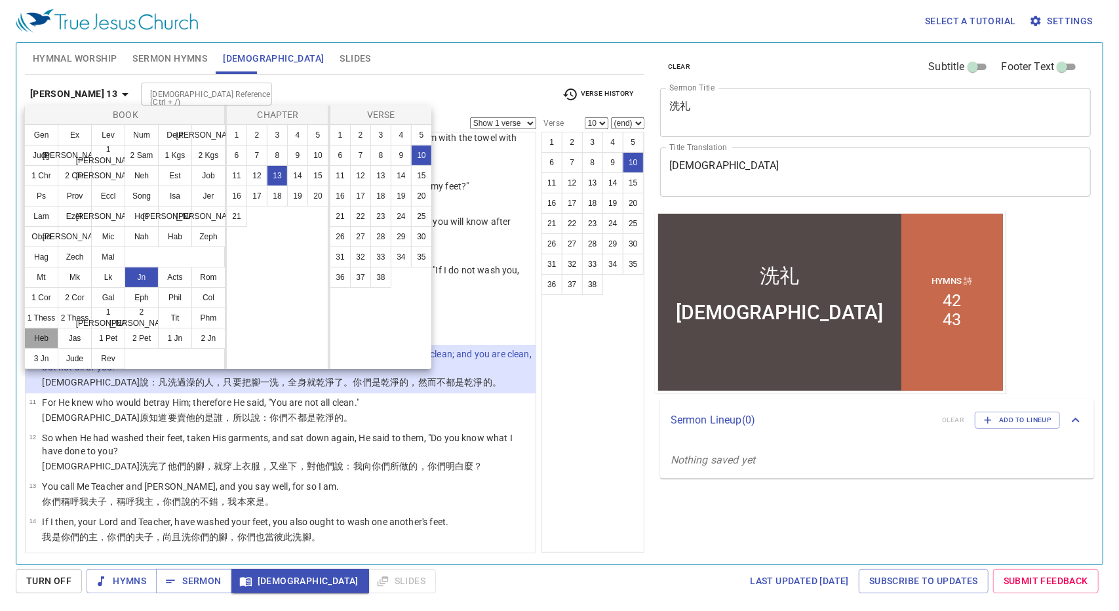
click at [45, 336] on button "Heb" at bounding box center [41, 338] width 34 height 21
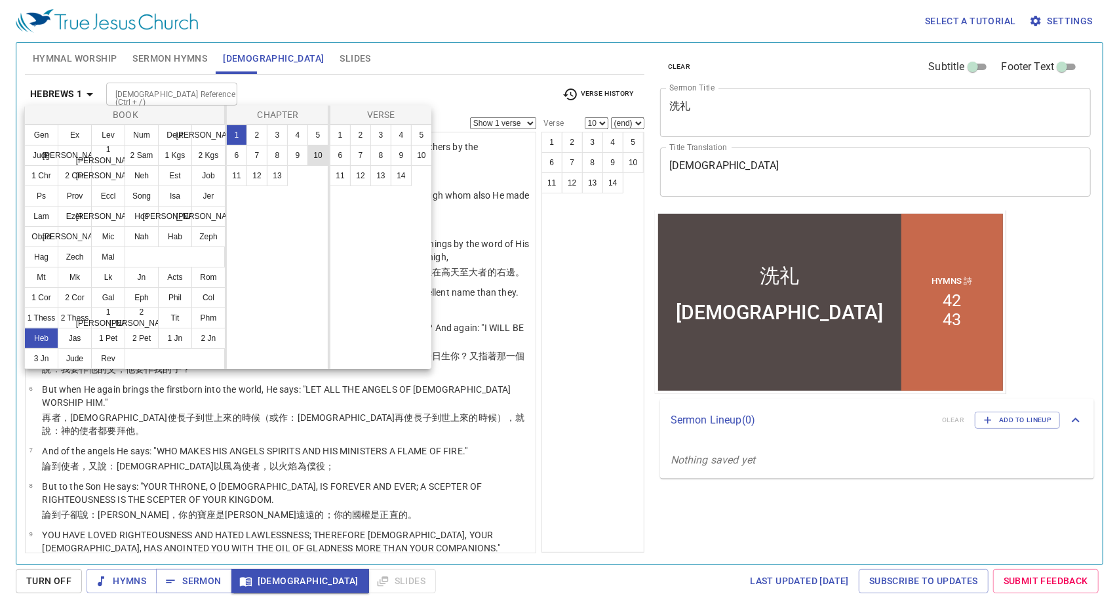
click at [328, 150] on button "10" at bounding box center [317, 155] width 21 height 21
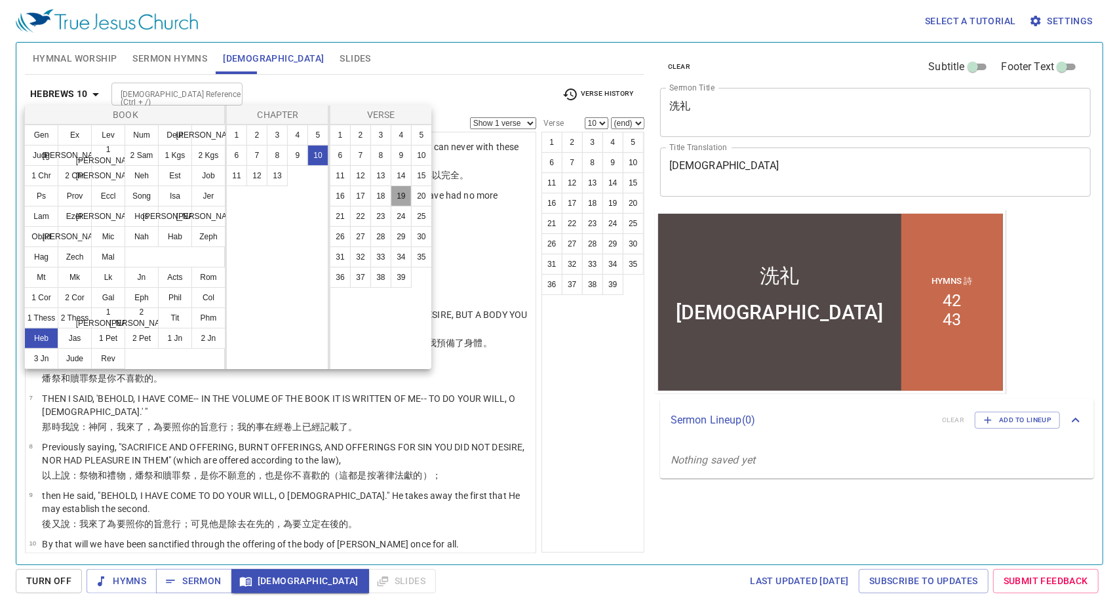
click at [404, 195] on button "19" at bounding box center [401, 195] width 21 height 21
select select "19"
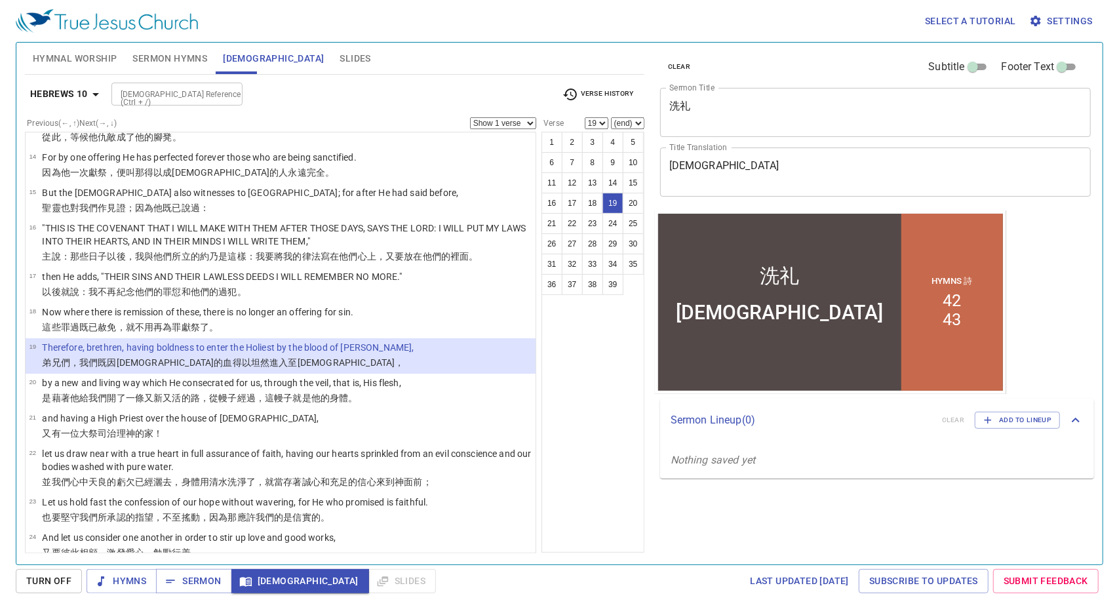
click at [517, 121] on select "Show 1 verse Show 2 verses Show 3 verses Show 4 verses Show 5 verses" at bounding box center [503, 123] width 66 height 12
select select "5"
click at [470, 117] on select "Show 1 verse Show 2 verses Show 3 verses Show 4 verses Show 5 verses" at bounding box center [503, 123] width 66 height 12
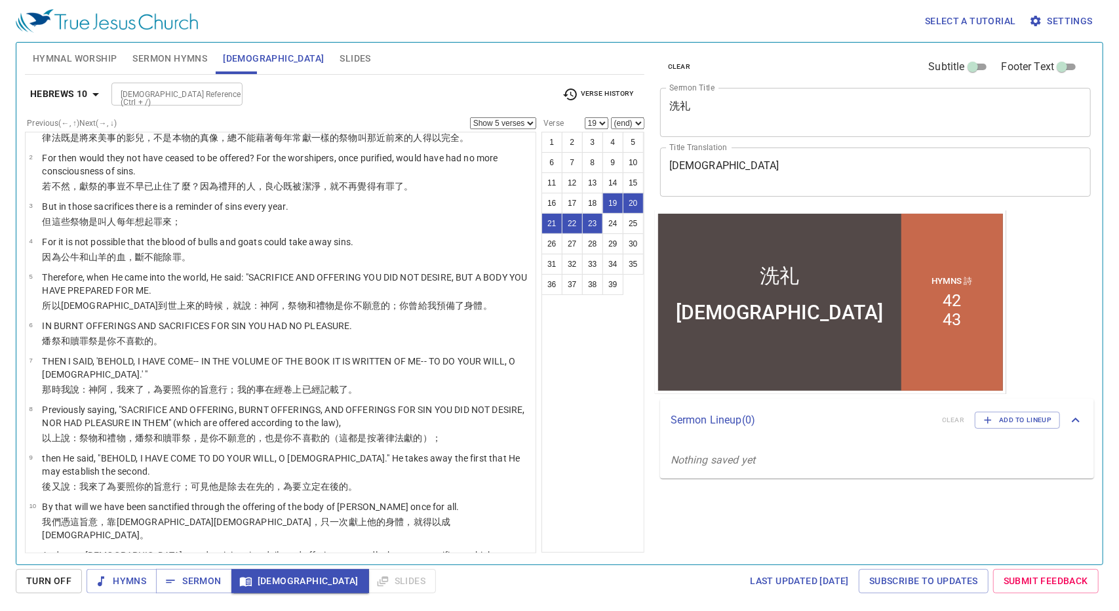
scroll to position [38, 0]
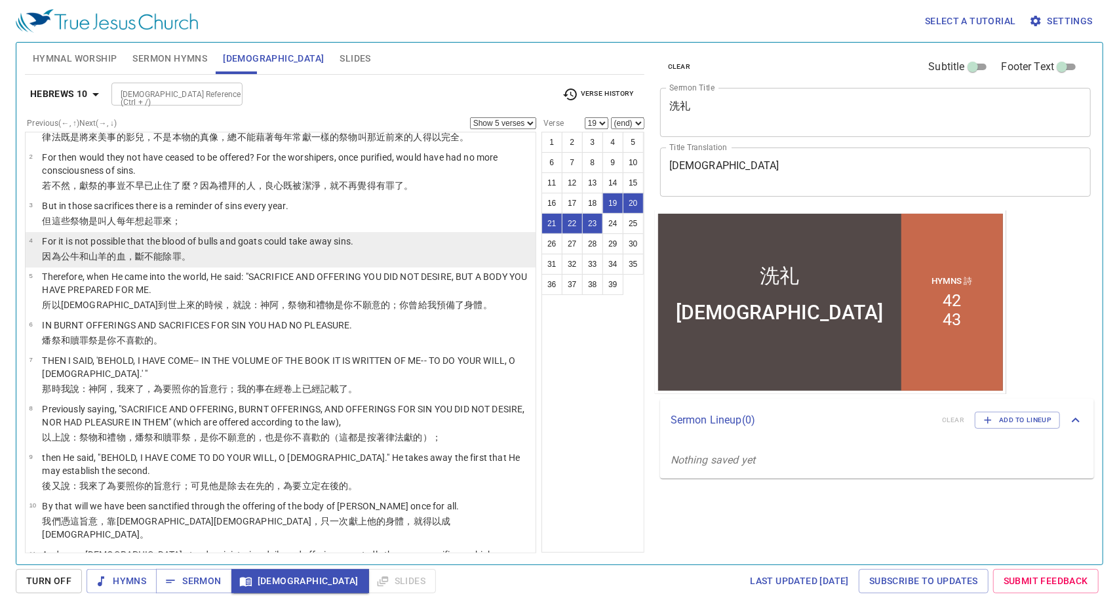
click at [422, 254] on li "4 For it is not possible that the blood of bulls and goats could take away sins…" at bounding box center [281, 249] width 510 height 35
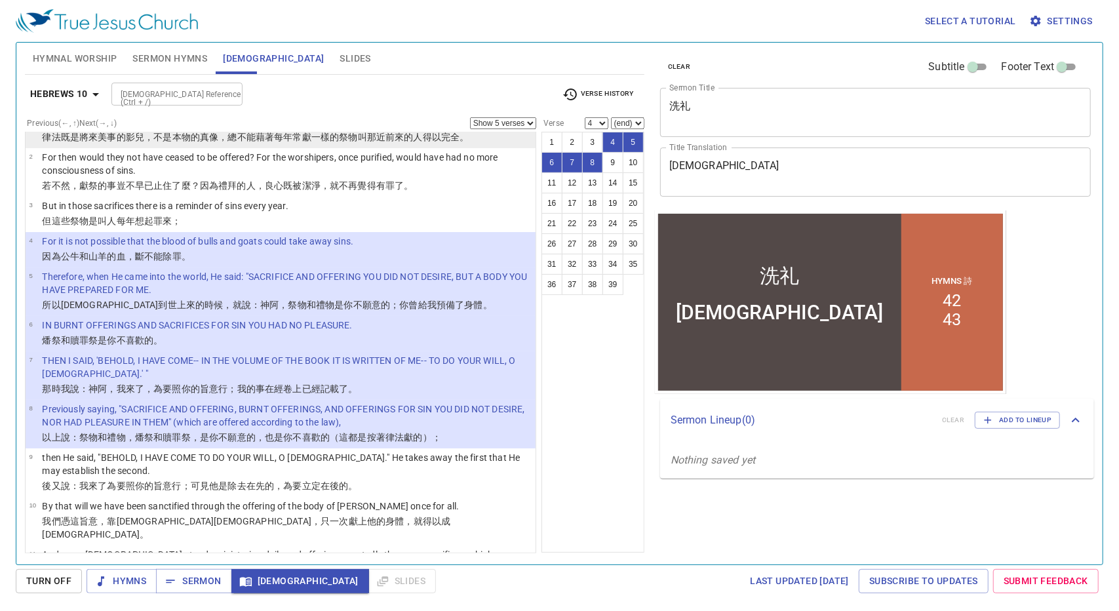
click at [456, 142] on p "律法 既是 將來 美事 的影兒 ，不 是本物 的真 像 ，總不 能 藉著每年 常 獻 一樣的 祭物 叫那近前來的人得以 完全 。" at bounding box center [287, 136] width 490 height 13
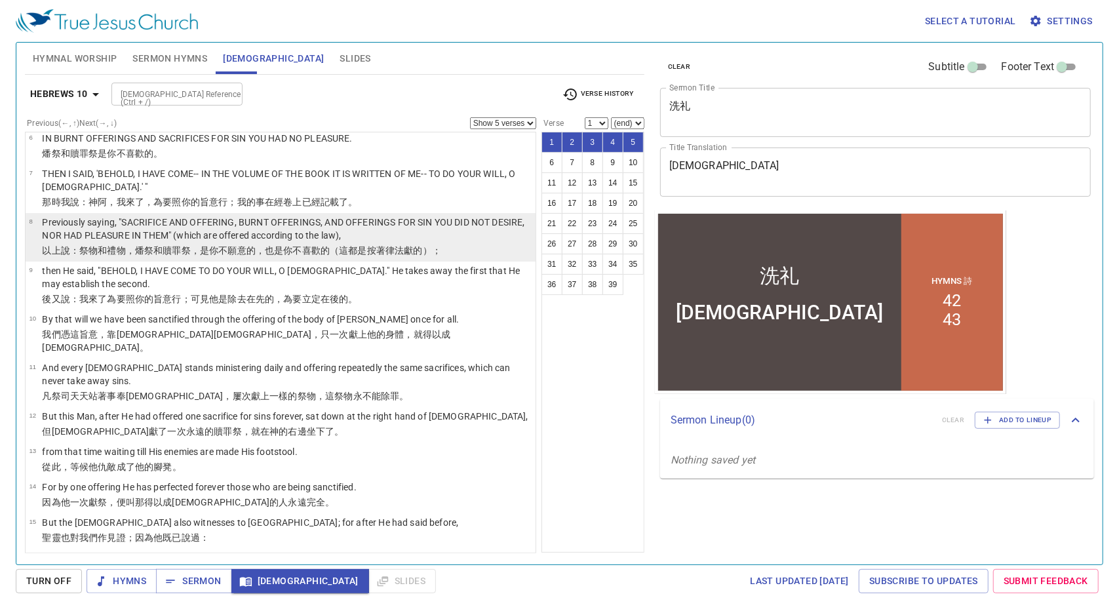
scroll to position [225, 0]
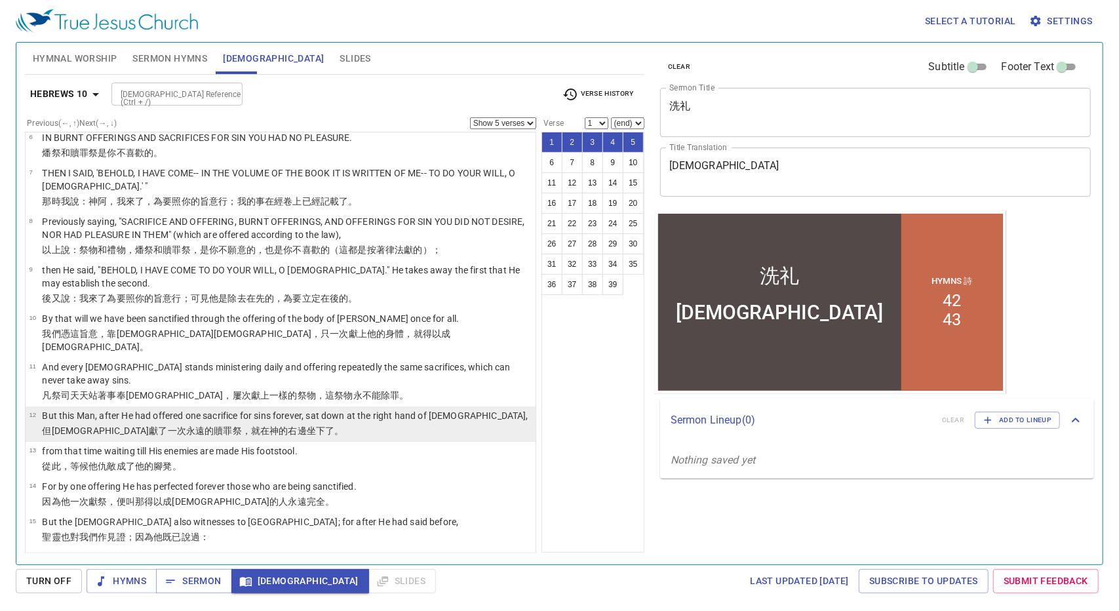
click at [318, 424] on p "但 [DEMOGRAPHIC_DATA]獻了 一次 永 遠 的贖罪祭 ，就在 [DEMOGRAPHIC_DATA] 的右邊 坐下了 。" at bounding box center [285, 430] width 486 height 13
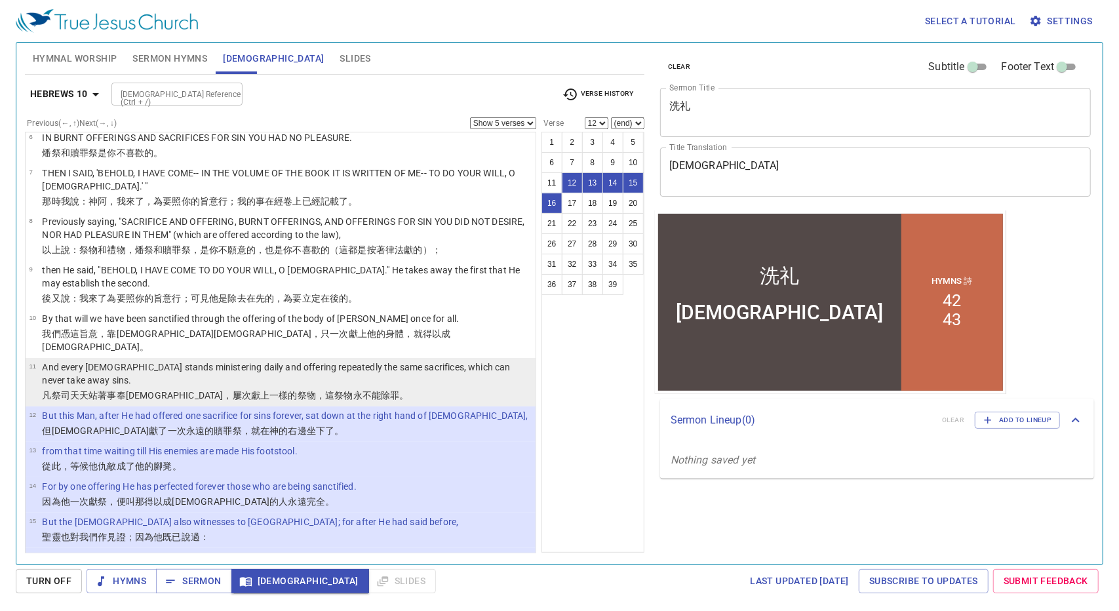
click at [364, 368] on p "And every [DEMOGRAPHIC_DATA] stands ministering daily and offering repeatedly t…" at bounding box center [287, 373] width 490 height 26
select select "11"
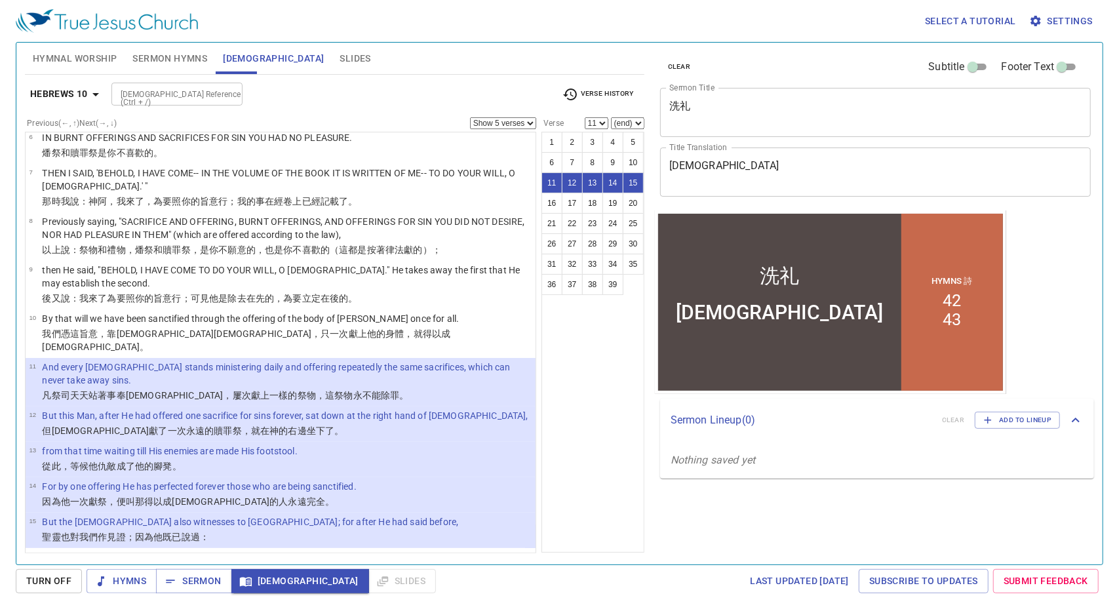
click at [83, 96] on b "Hebrews 10" at bounding box center [59, 94] width 58 height 16
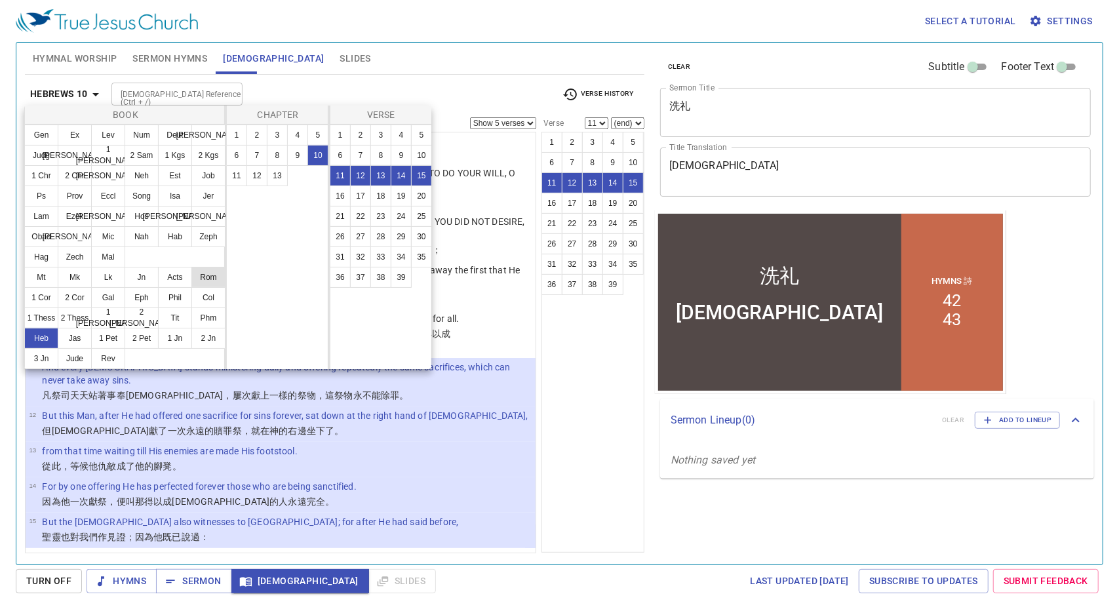
click at [207, 277] on button "Rom" at bounding box center [208, 277] width 34 height 21
select select "1"
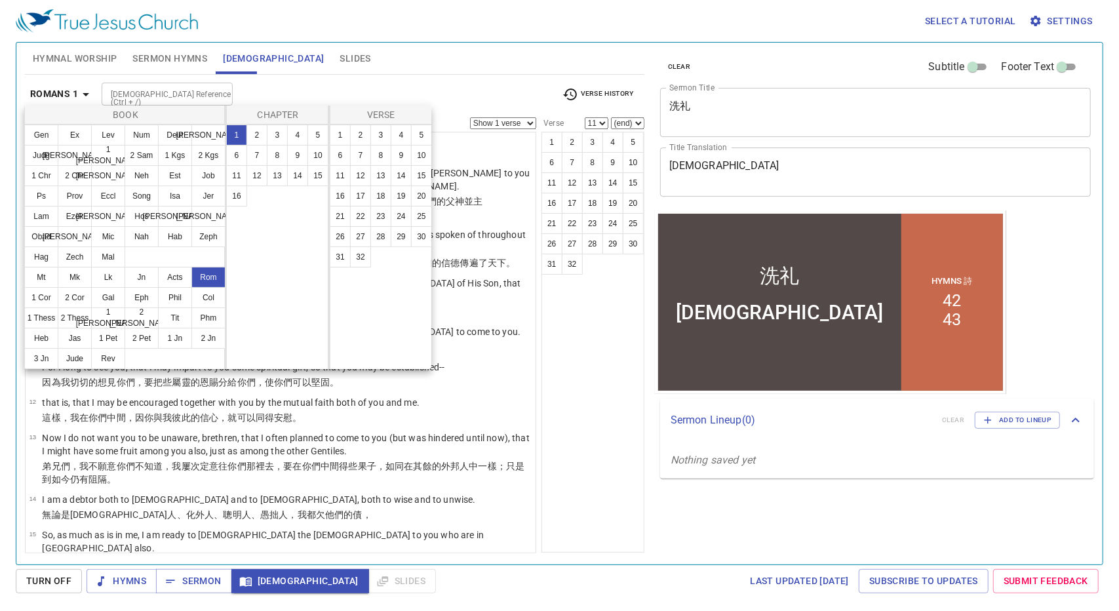
scroll to position [0, 0]
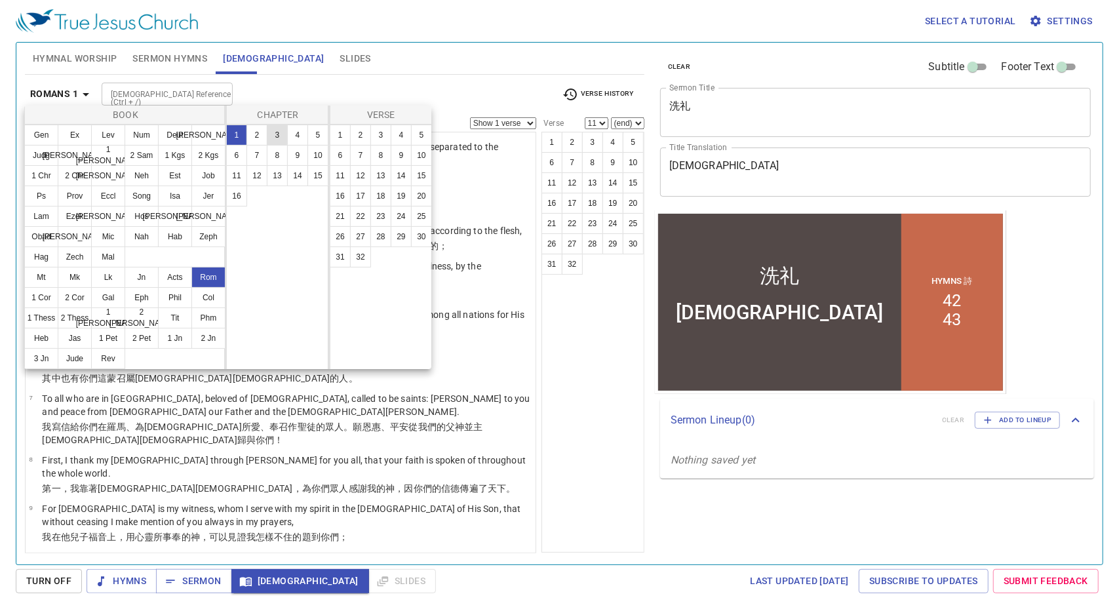
click at [283, 129] on button "3" at bounding box center [277, 135] width 21 height 21
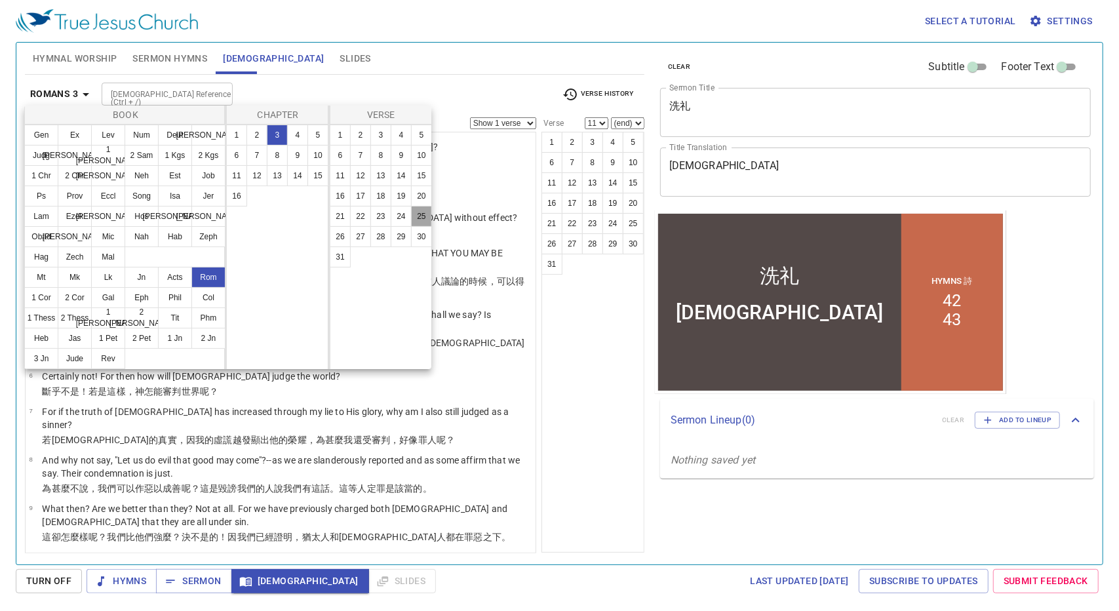
click at [422, 217] on button "25" at bounding box center [421, 216] width 21 height 21
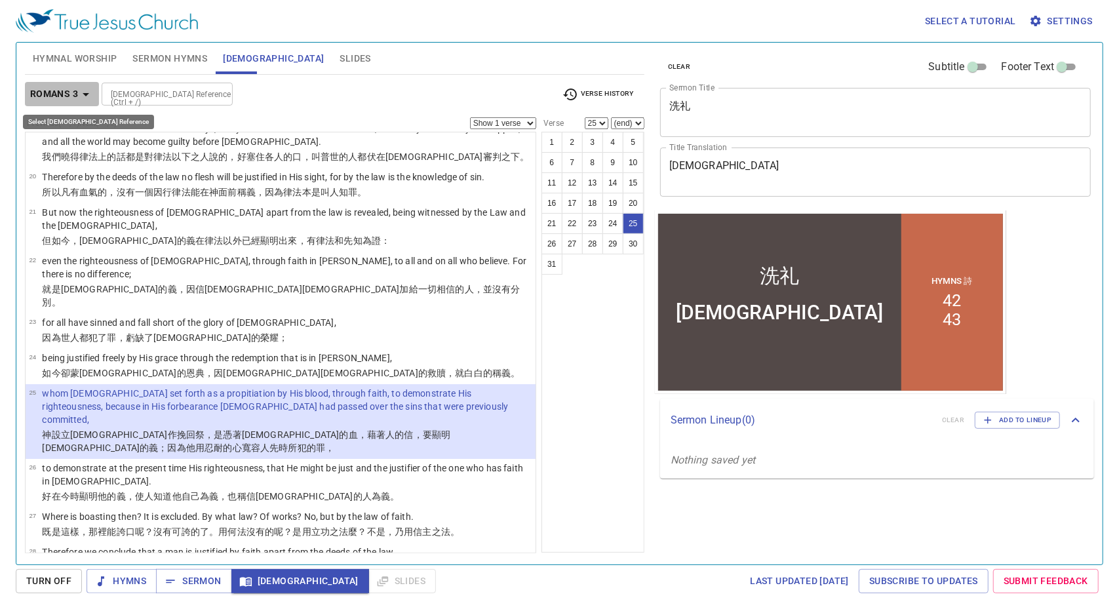
click at [69, 86] on b "Romans 3" at bounding box center [54, 94] width 48 height 16
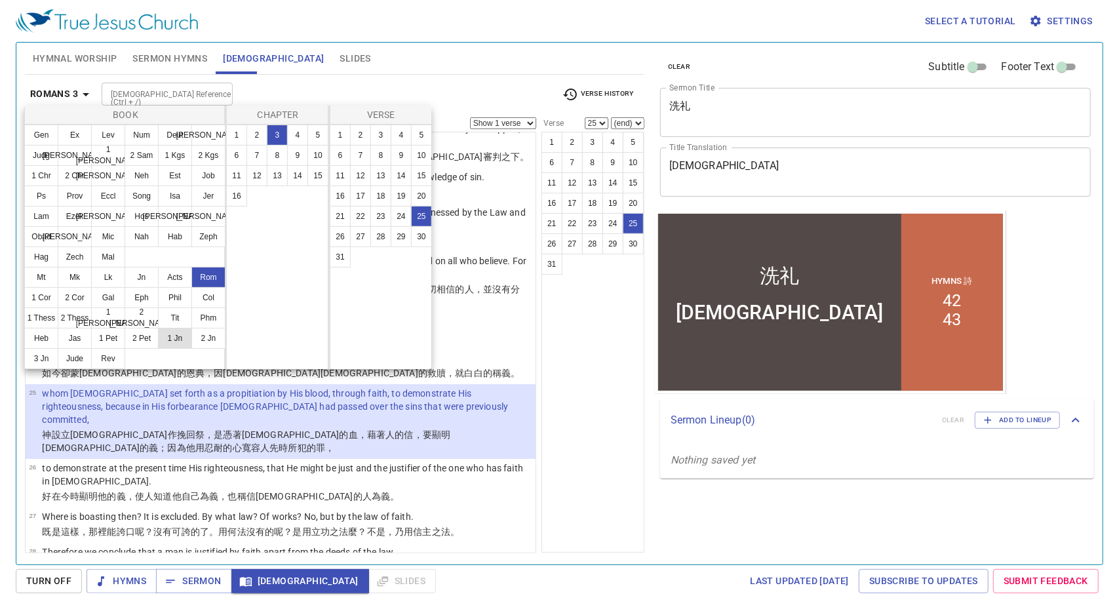
click at [174, 340] on button "1 Jn" at bounding box center [175, 338] width 34 height 21
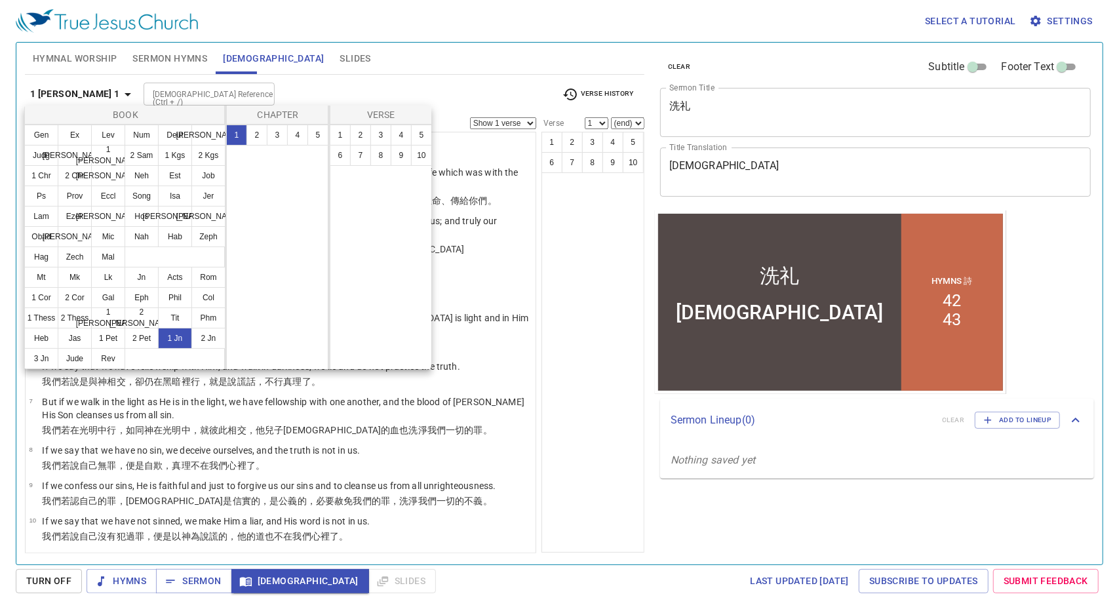
scroll to position [0, 0]
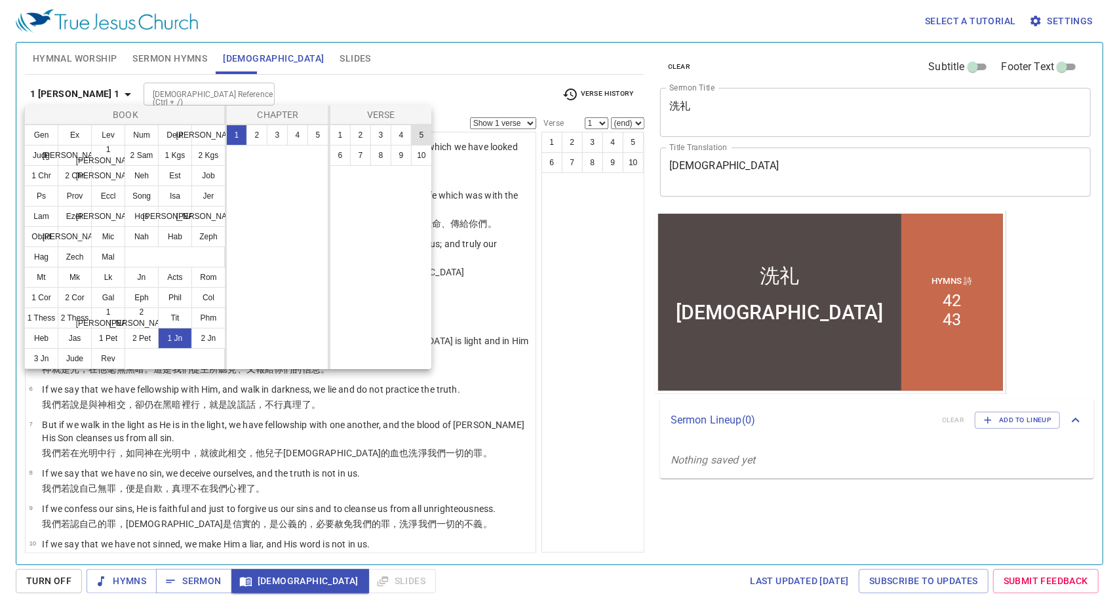
click at [417, 134] on button "5" at bounding box center [421, 135] width 21 height 21
select select "5"
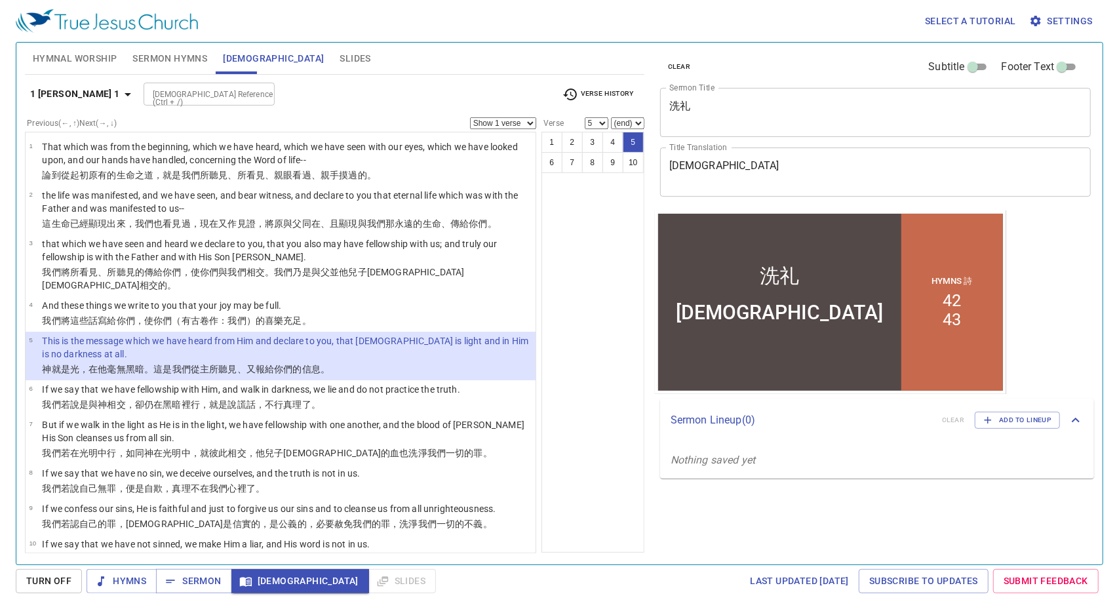
click at [520, 117] on select "Show 1 verse Show 2 verses Show 3 verses Show 4 verses Show 5 verses" at bounding box center [503, 123] width 66 height 12
select select "5"
click at [470, 117] on select "Show 1 verse Show 2 verses Show 3 verses Show 4 verses Show 5 verses" at bounding box center [503, 123] width 66 height 12
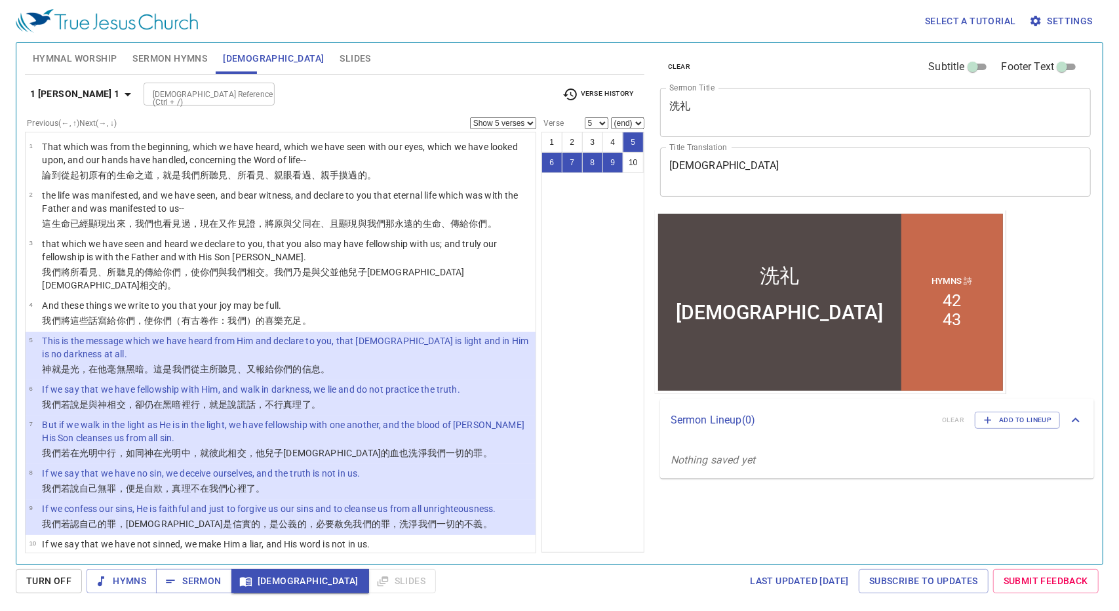
scroll to position [9, 0]
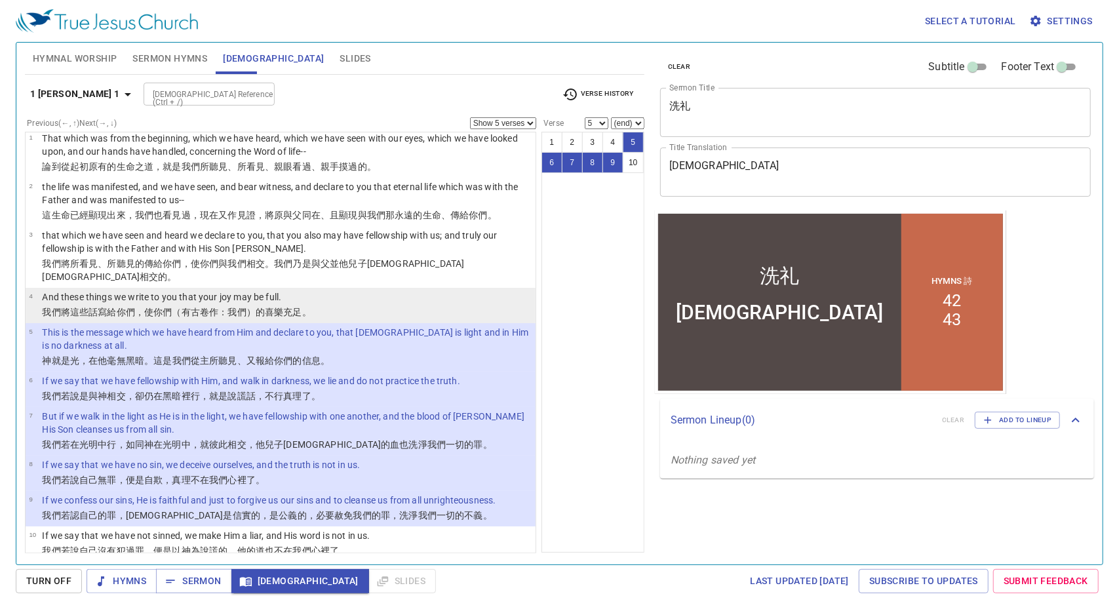
click at [386, 303] on li "4 And these things we write to you that your joy may be full. 我們將這些話 寫 給你們 ，使 你…" at bounding box center [281, 305] width 510 height 35
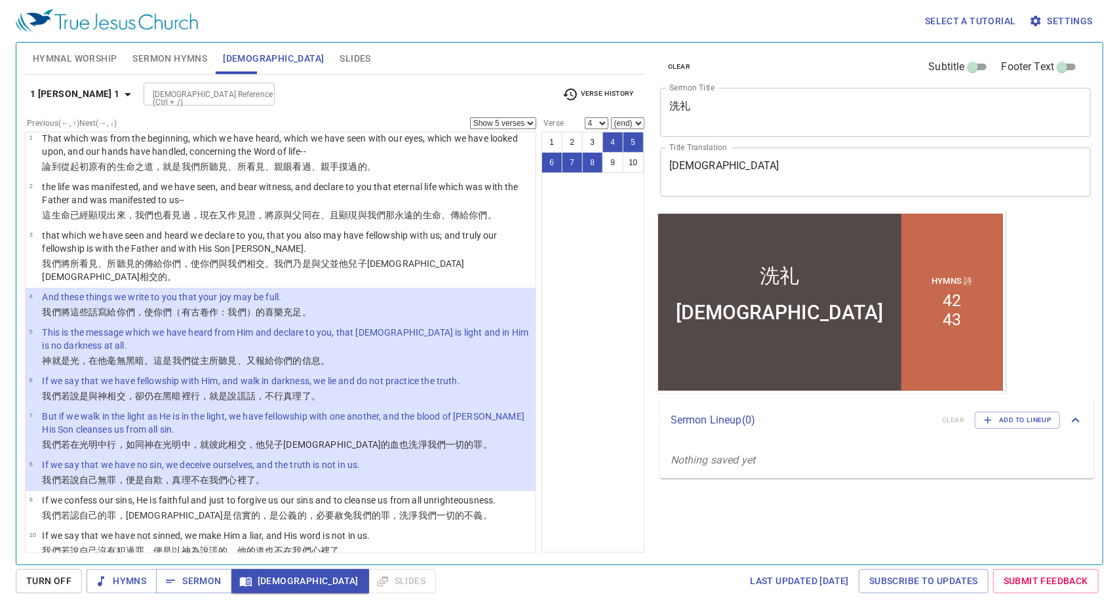
click at [425, 326] on p "This is the message which we have heard from Him and declare to you, that [DEMO…" at bounding box center [287, 339] width 490 height 26
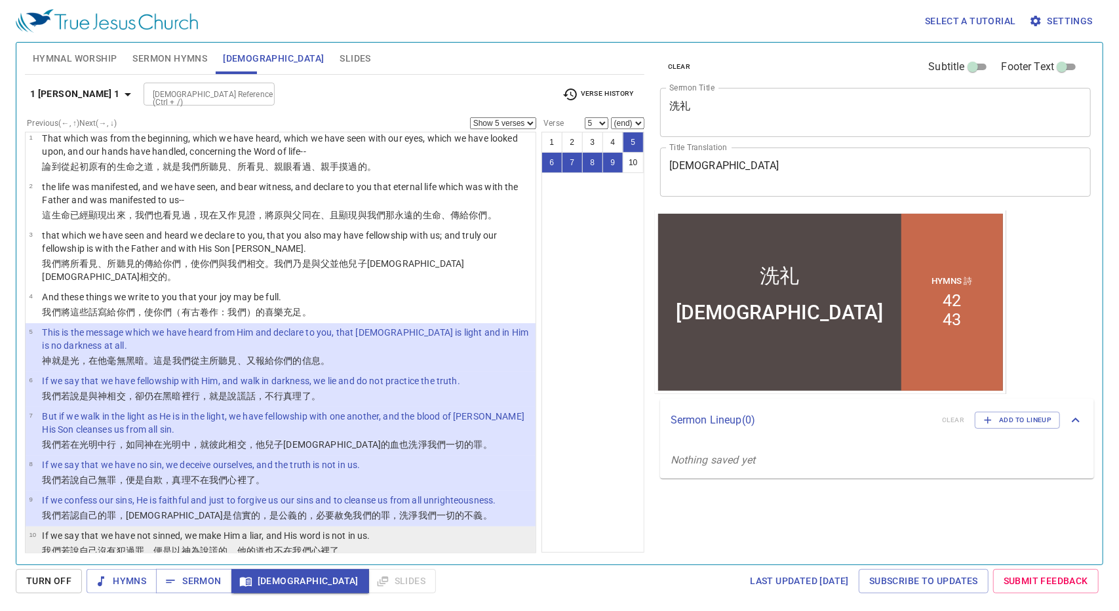
click at [378, 545] on li "10 If we say that we have not sinned, we make Him a liar, and His word is not i…" at bounding box center [281, 543] width 510 height 35
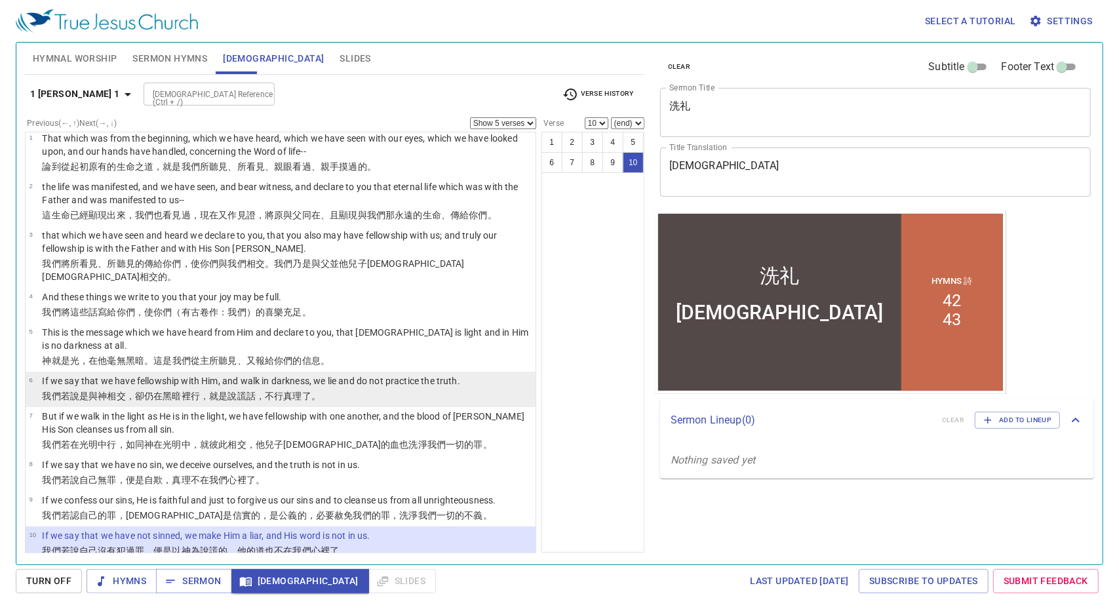
click at [360, 393] on li "6 If we say that we have fellowship with Him, and walk in darkness, we lie and …" at bounding box center [281, 389] width 510 height 35
select select "6"
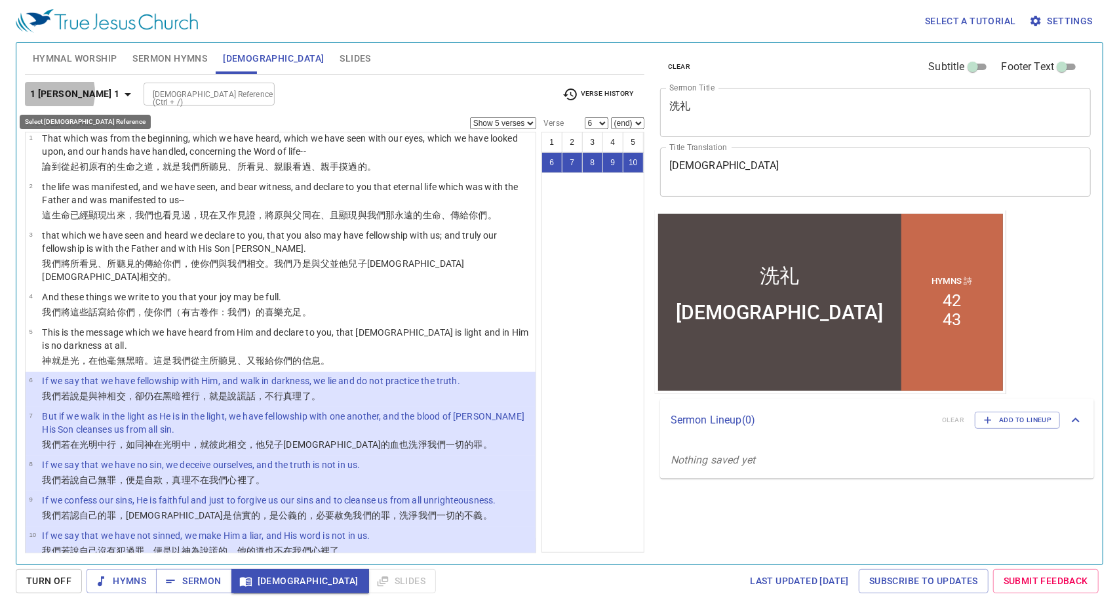
click at [45, 92] on b "1 [PERSON_NAME] 1" at bounding box center [75, 94] width 90 height 16
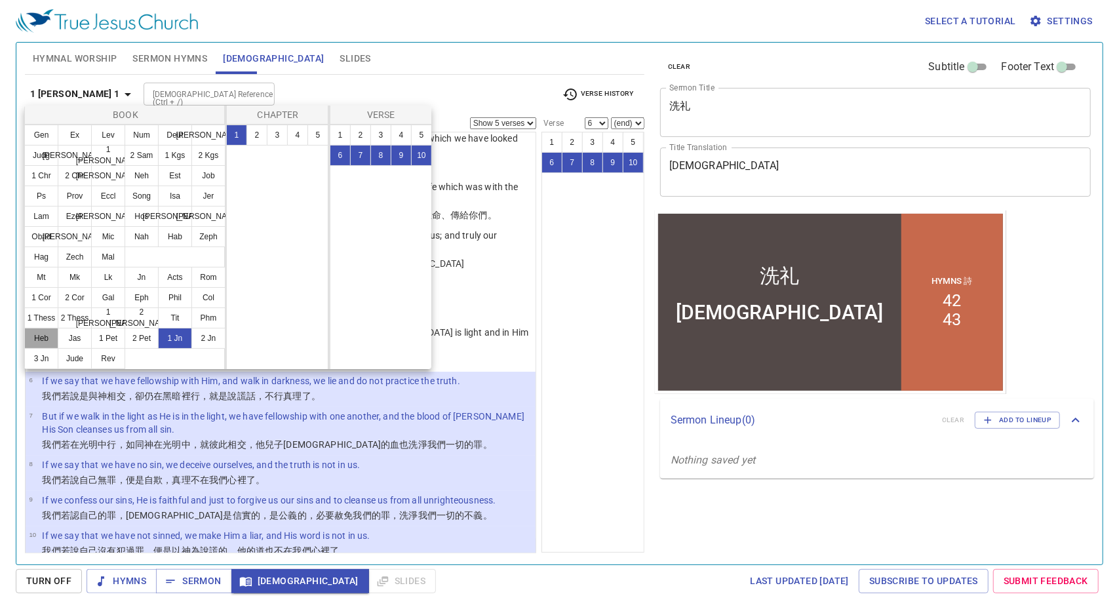
click at [35, 340] on button "Heb" at bounding box center [41, 338] width 34 height 21
select select "1"
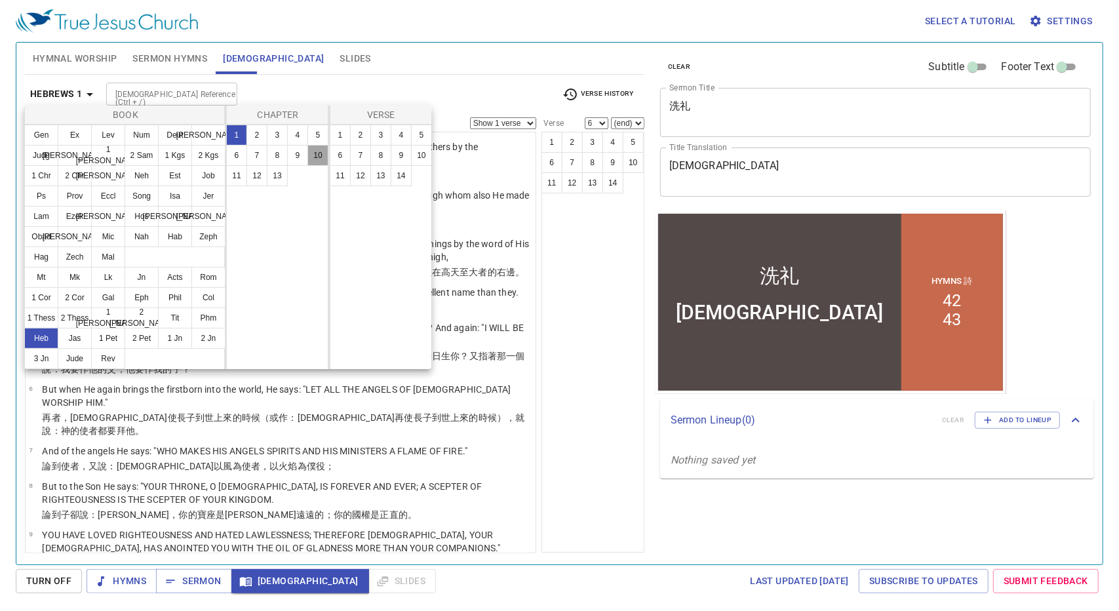
click at [311, 159] on button "10" at bounding box center [317, 155] width 21 height 21
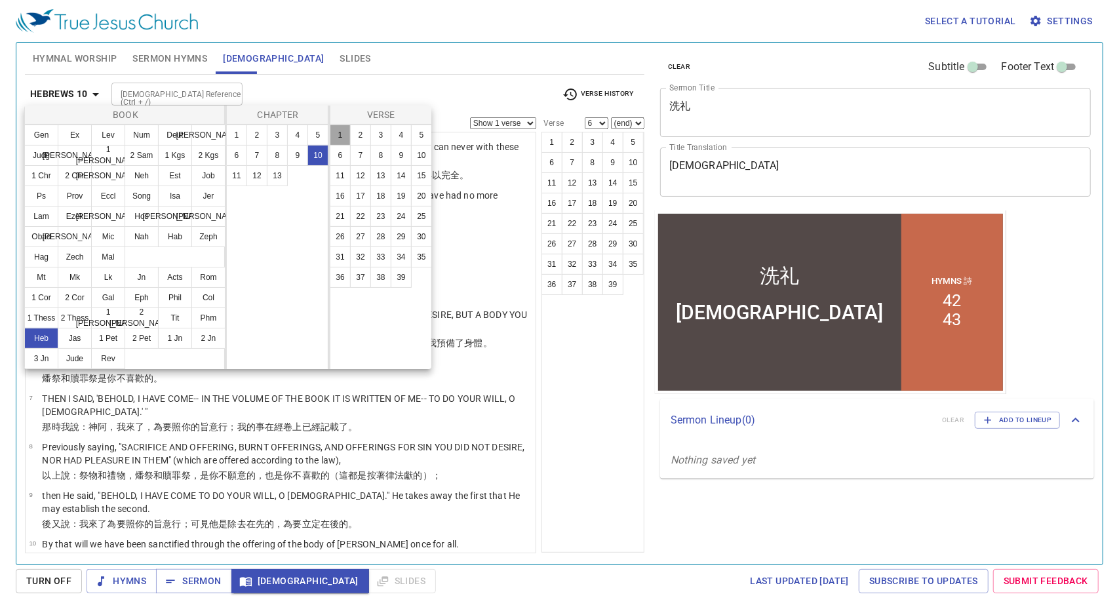
click at [340, 128] on button "1" at bounding box center [340, 135] width 21 height 21
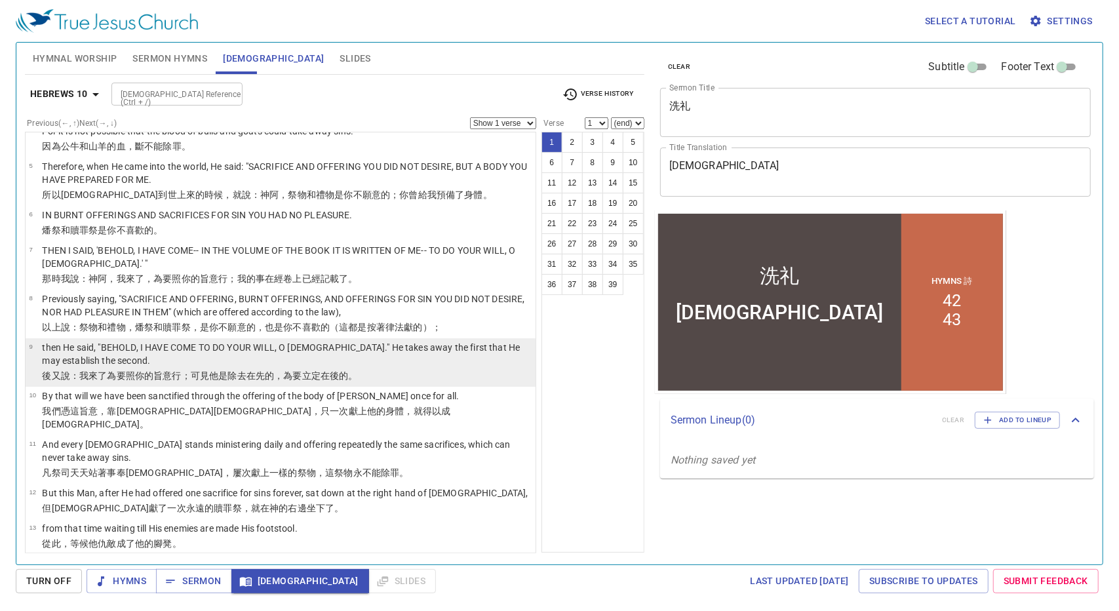
scroll to position [150, 0]
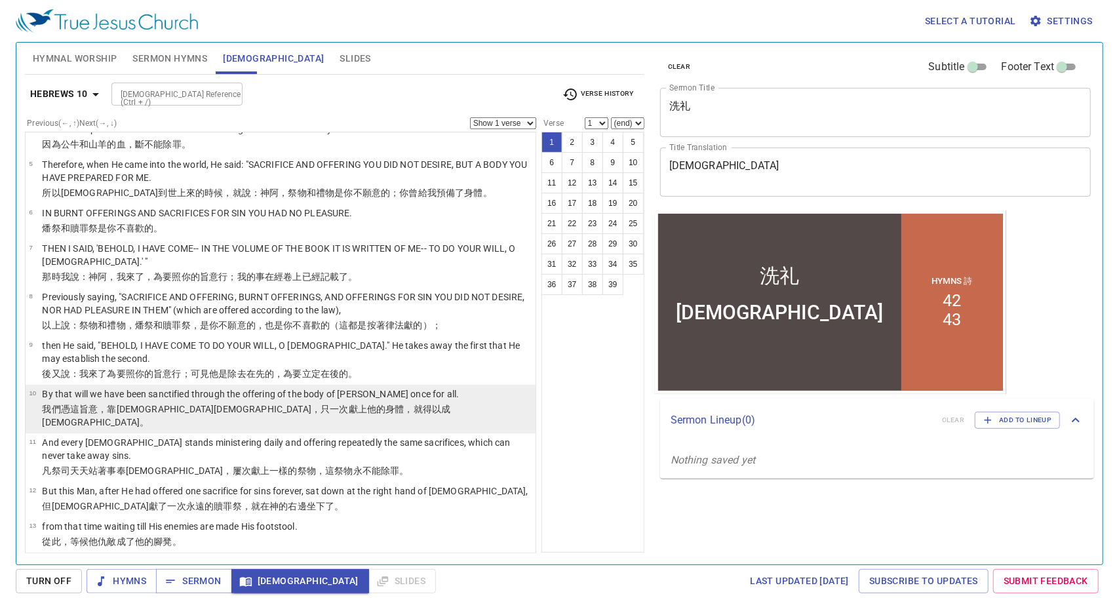
click at [381, 415] on td "我們憑 這 旨意 ，靠 [DEMOGRAPHIC_DATA] ，只一次 獻上 他的身體 ，就得以 成[DEMOGRAPHIC_DATA] 。" at bounding box center [287, 416] width 490 height 28
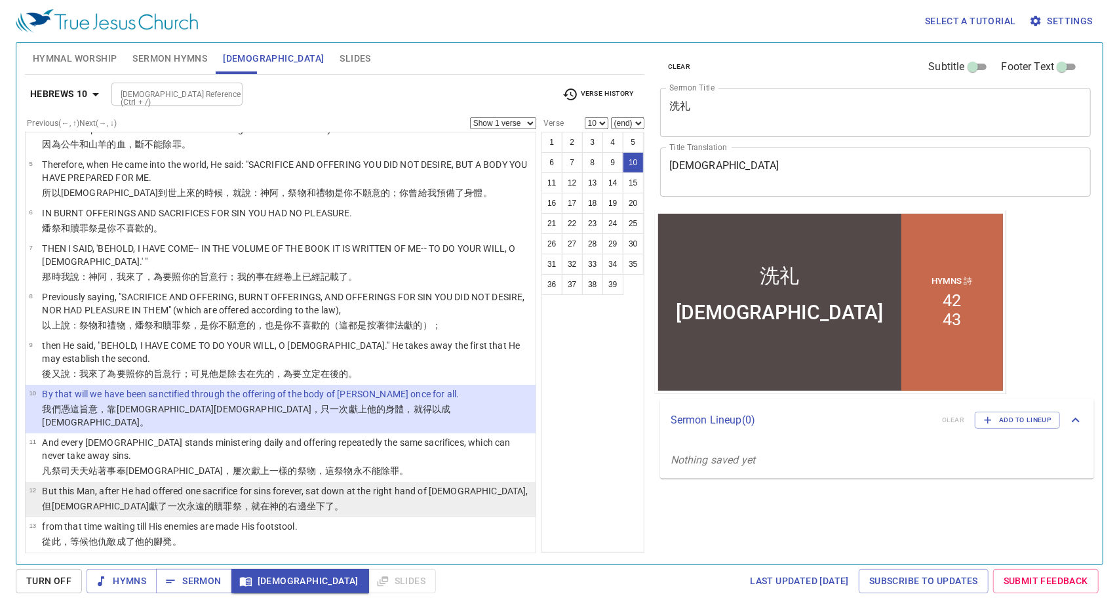
click at [351, 484] on p "But this Man, after He had offered one sacrifice for sins forever, sat down at …" at bounding box center [285, 490] width 486 height 13
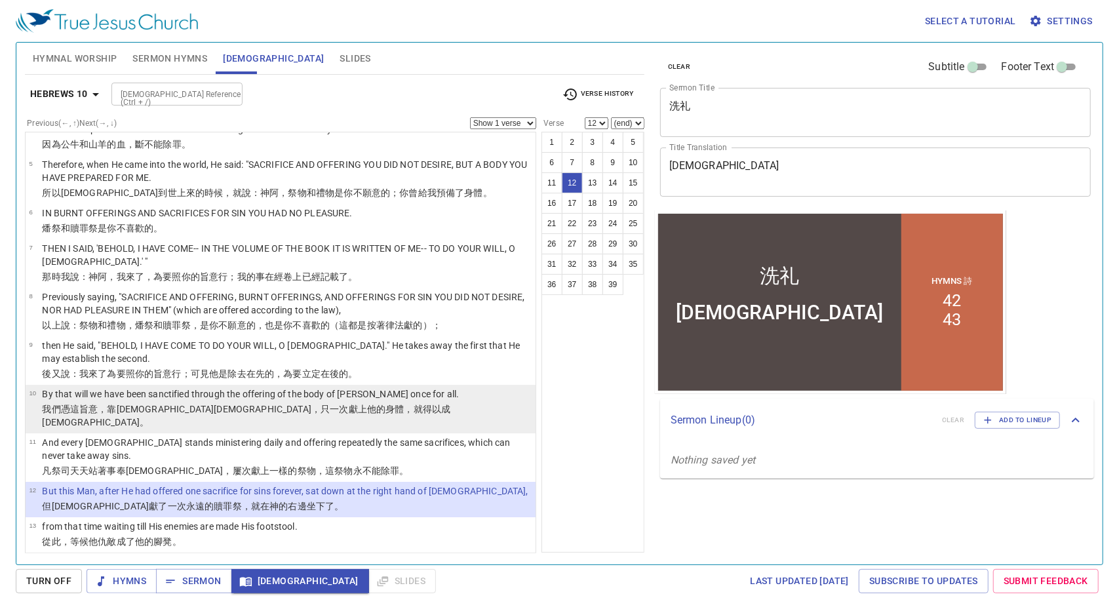
click at [380, 413] on p "我們憑 這 旨意 ，靠 [DEMOGRAPHIC_DATA] ，只一次 獻上 他的身體 ，就得以 成[DEMOGRAPHIC_DATA] 。" at bounding box center [287, 415] width 490 height 26
select select "10"
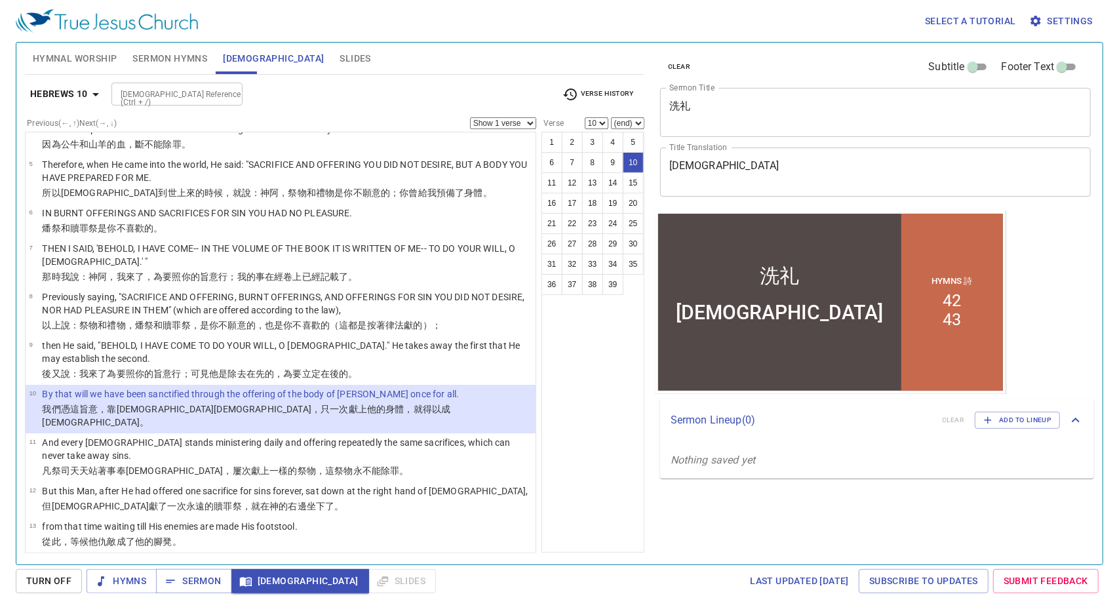
click at [530, 124] on select "Show 1 verse Show 2 verses Show 3 verses Show 4 verses Show 5 verses" at bounding box center [503, 123] width 66 height 12
select select "3"
click at [470, 117] on select "Show 1 verse Show 2 verses Show 3 verses Show 4 verses Show 5 verses" at bounding box center [503, 123] width 66 height 12
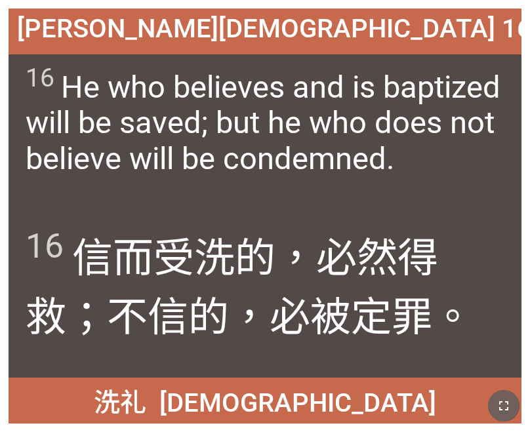
click at [494, 398] on button "button" at bounding box center [503, 405] width 31 height 31
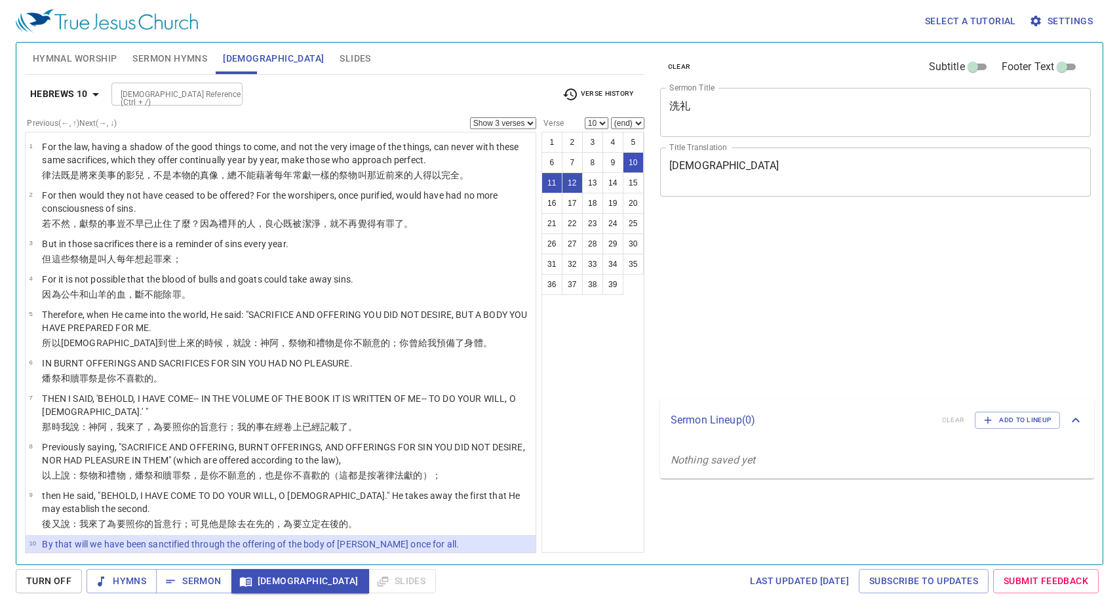
select select "3"
select select "10"
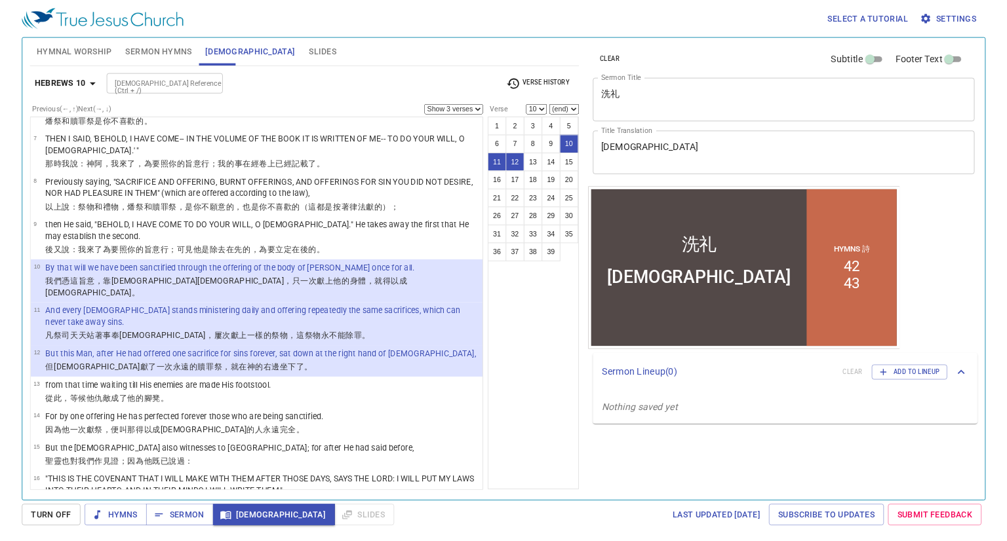
scroll to position [250, 0]
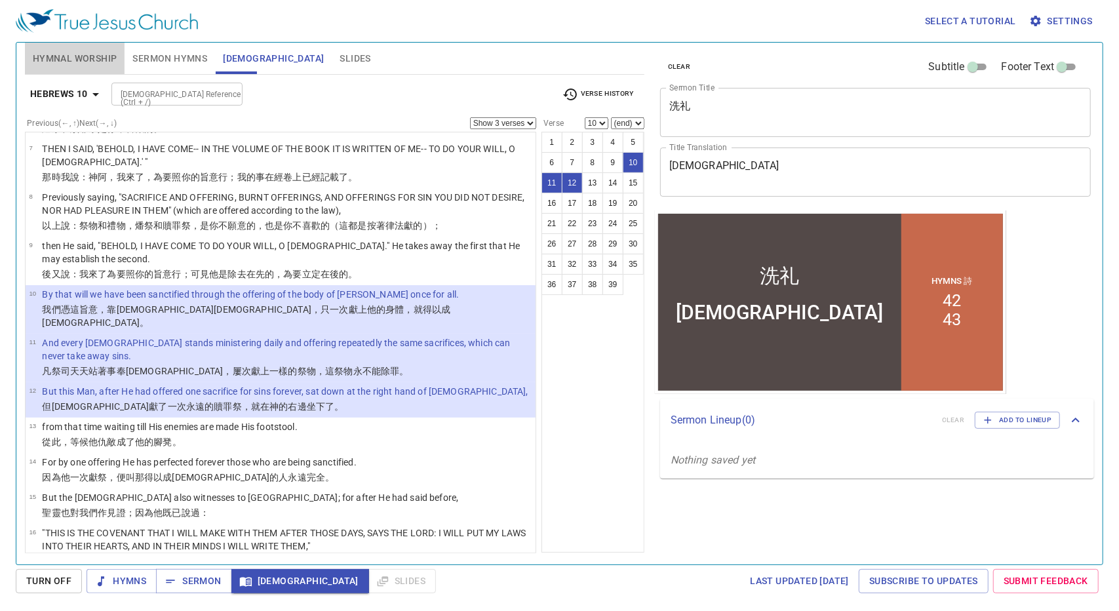
click at [73, 58] on span "Hymnal Worship" at bounding box center [75, 58] width 85 height 16
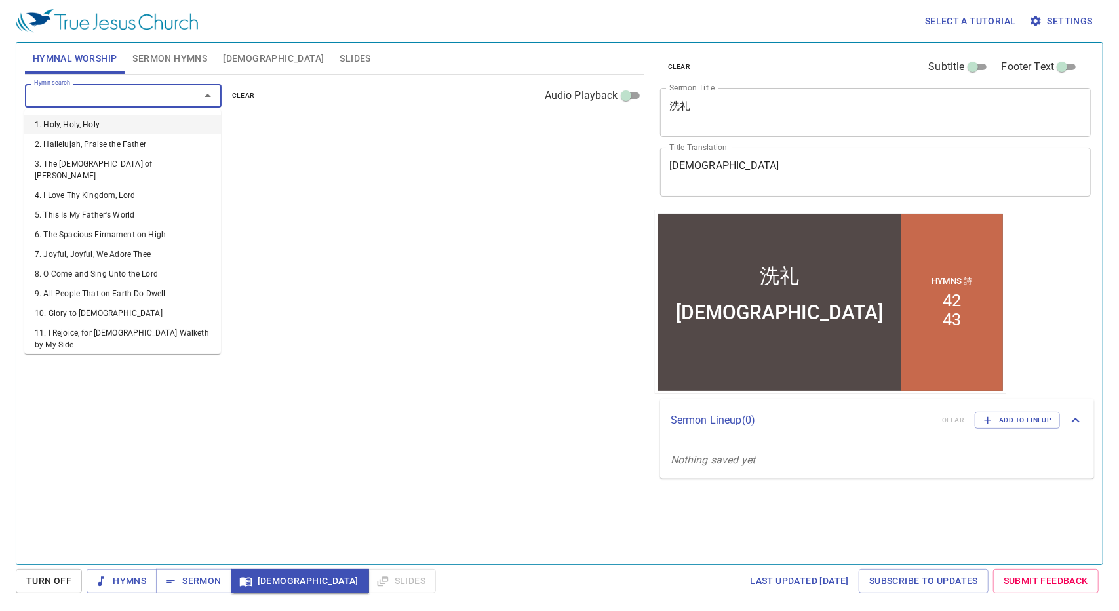
click at [159, 94] on input "Hymn search" at bounding box center [104, 95] width 150 height 15
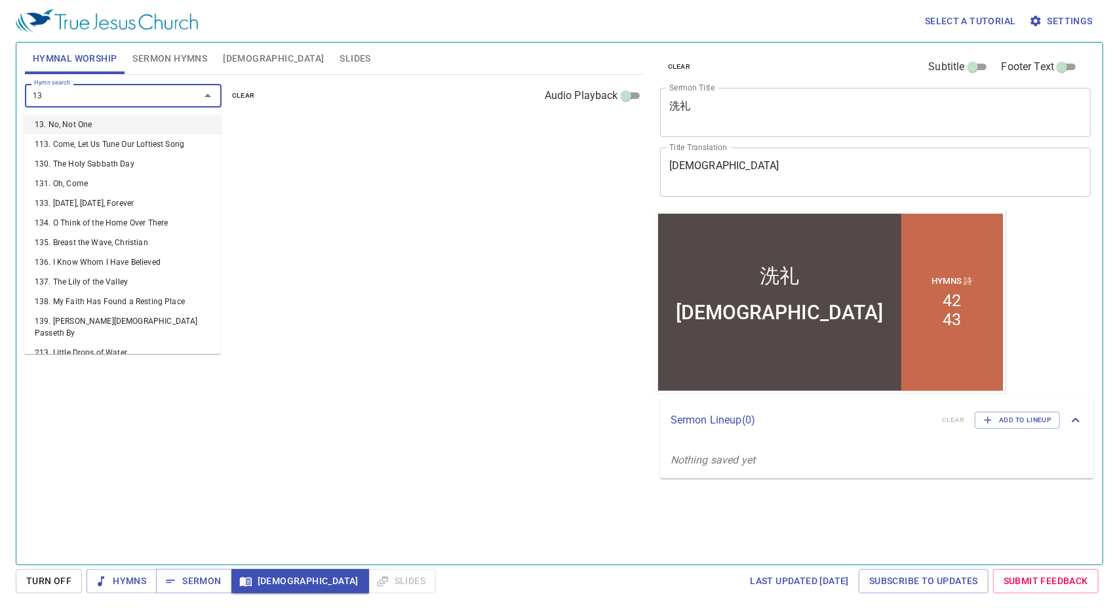
type input "130"
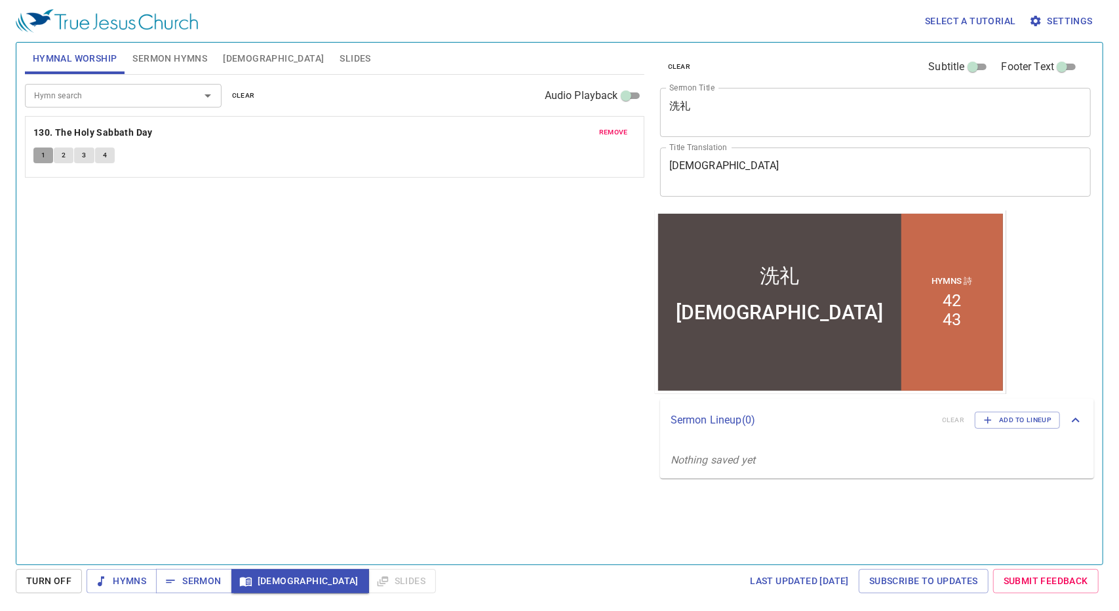
click at [42, 157] on span "1" at bounding box center [43, 155] width 4 height 12
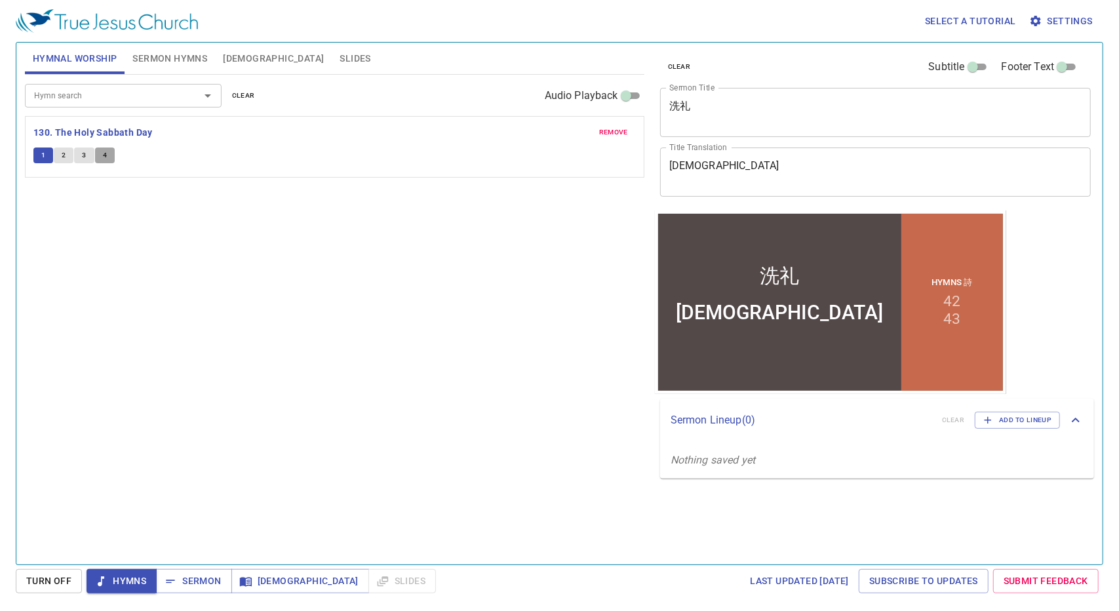
click at [101, 157] on button "4" at bounding box center [105, 155] width 20 height 16
